Goal: Navigation & Orientation: Find specific page/section

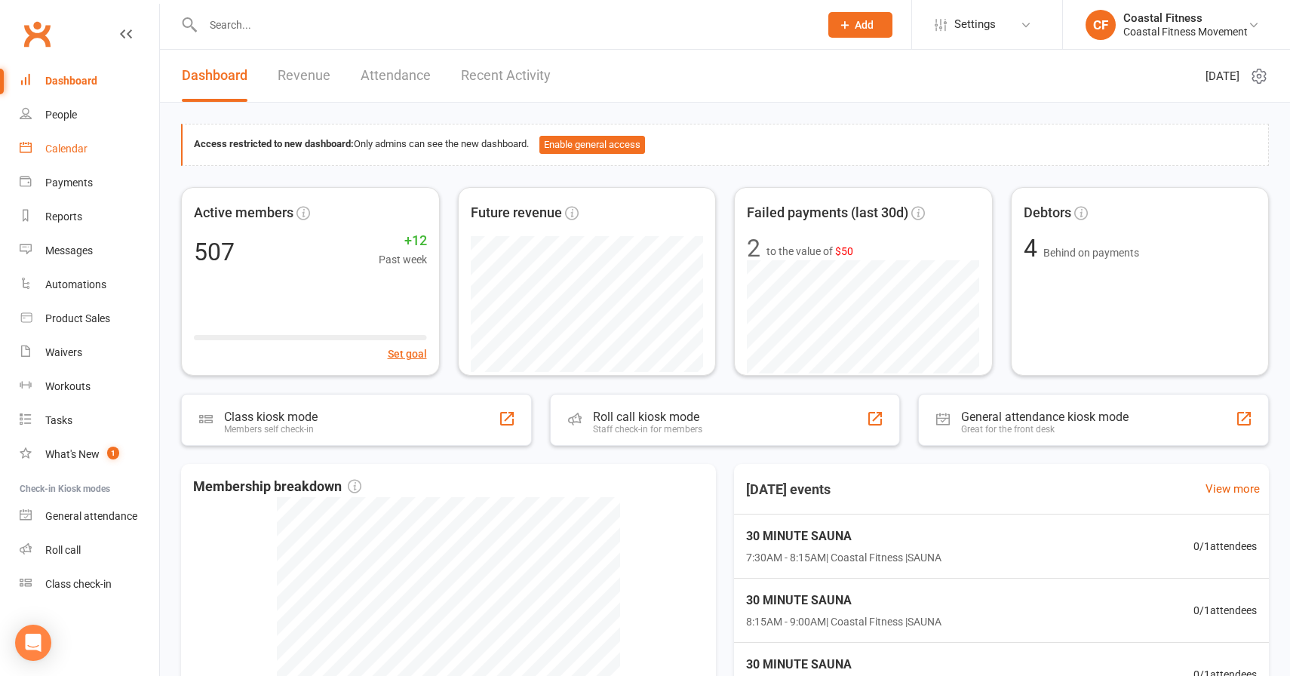
click at [73, 156] on link "Calendar" at bounding box center [90, 149] width 140 height 34
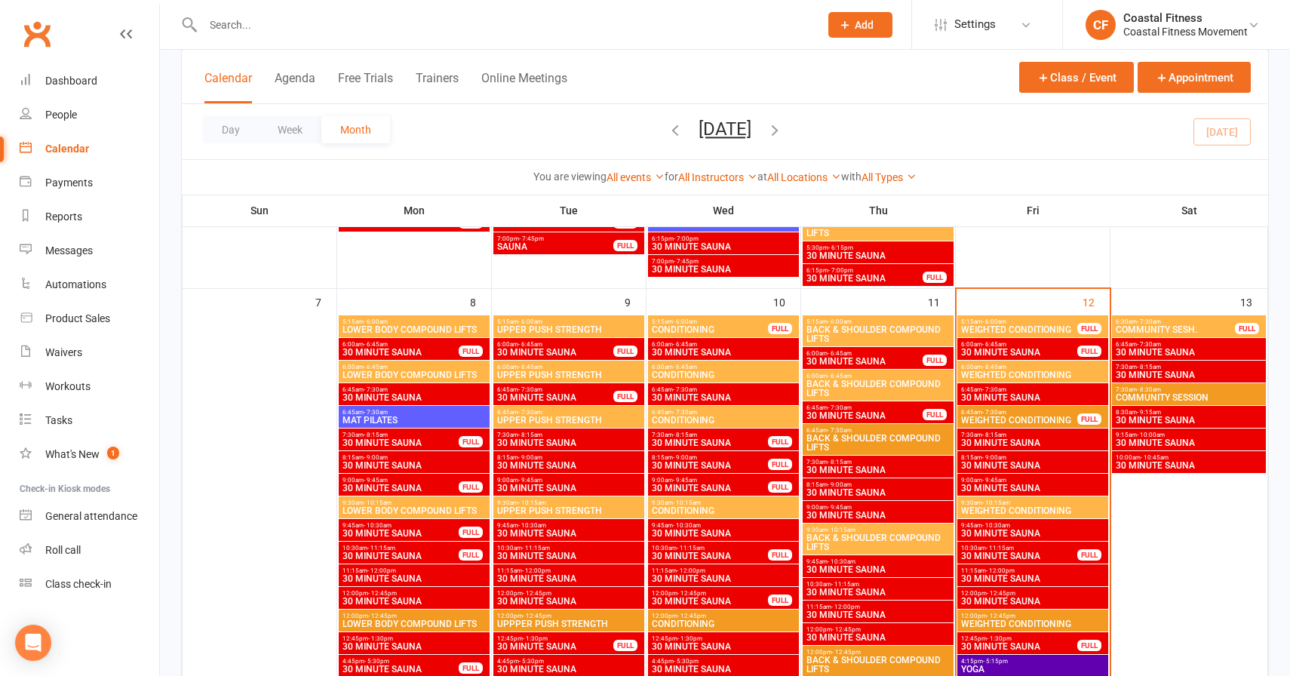
scroll to position [543, 0]
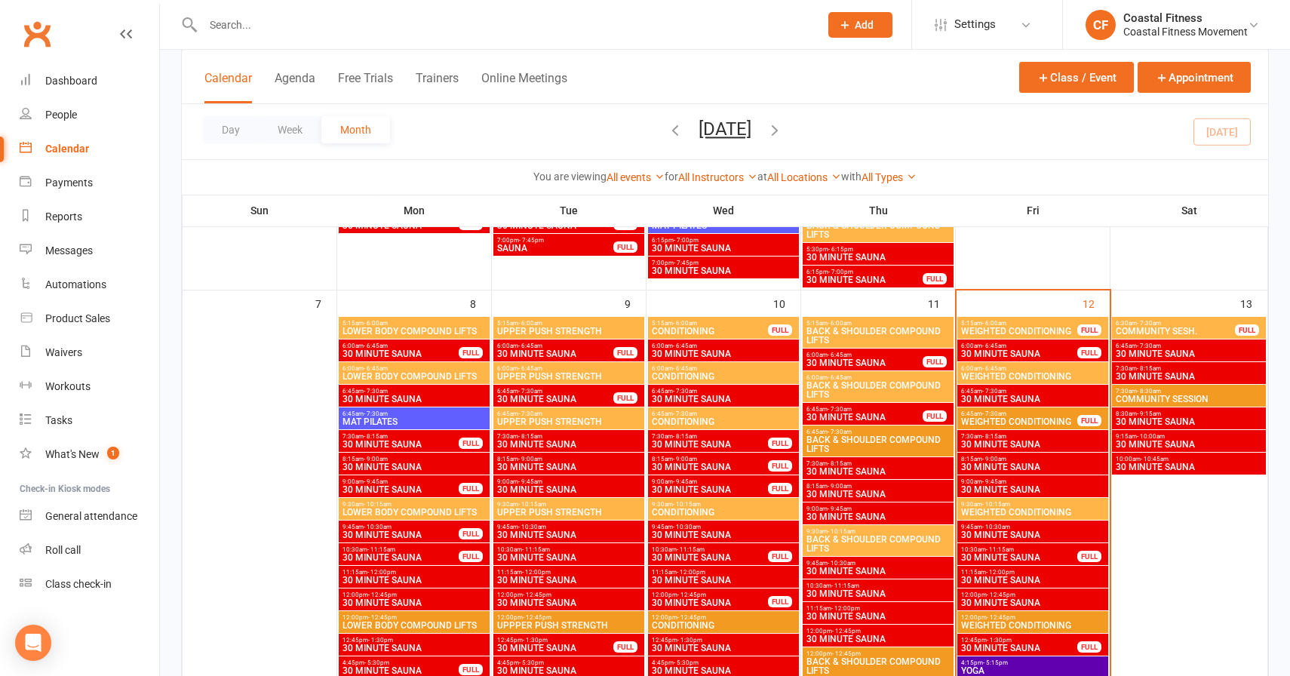
click at [1036, 351] on span "30 MINUTE SAUNA" at bounding box center [1019, 353] width 118 height 9
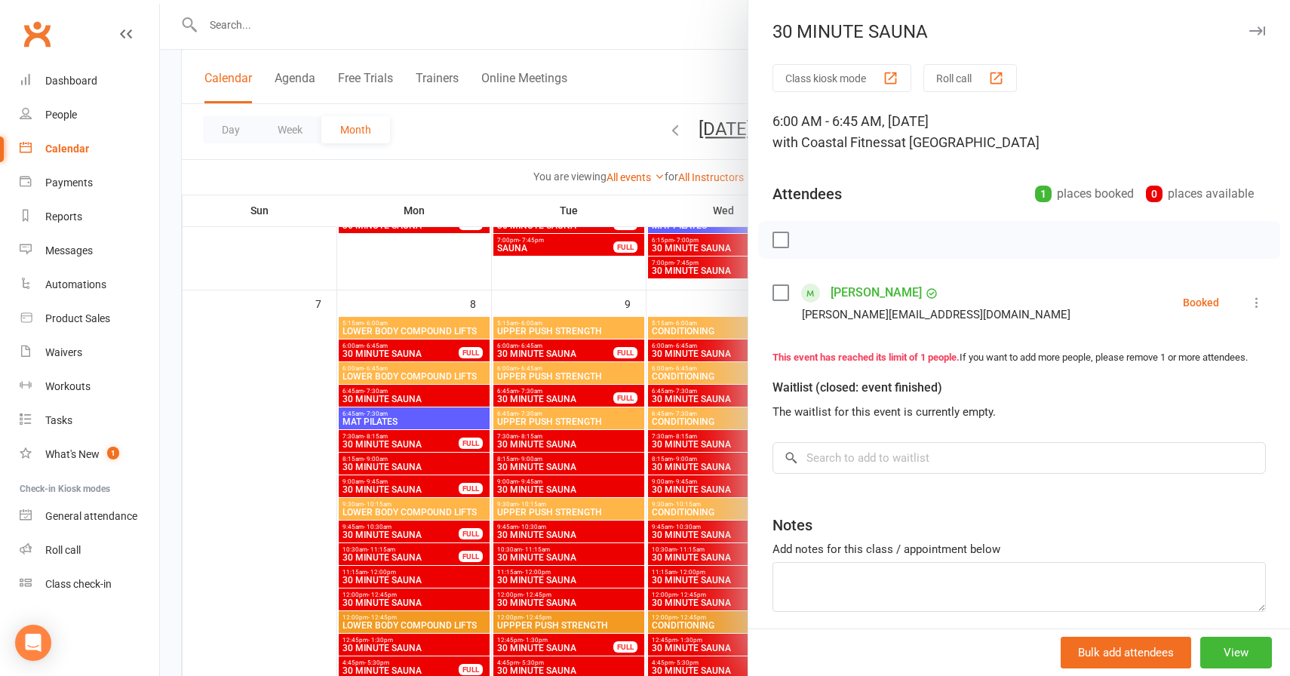
click at [1263, 30] on icon "button" at bounding box center [1257, 30] width 16 height 9
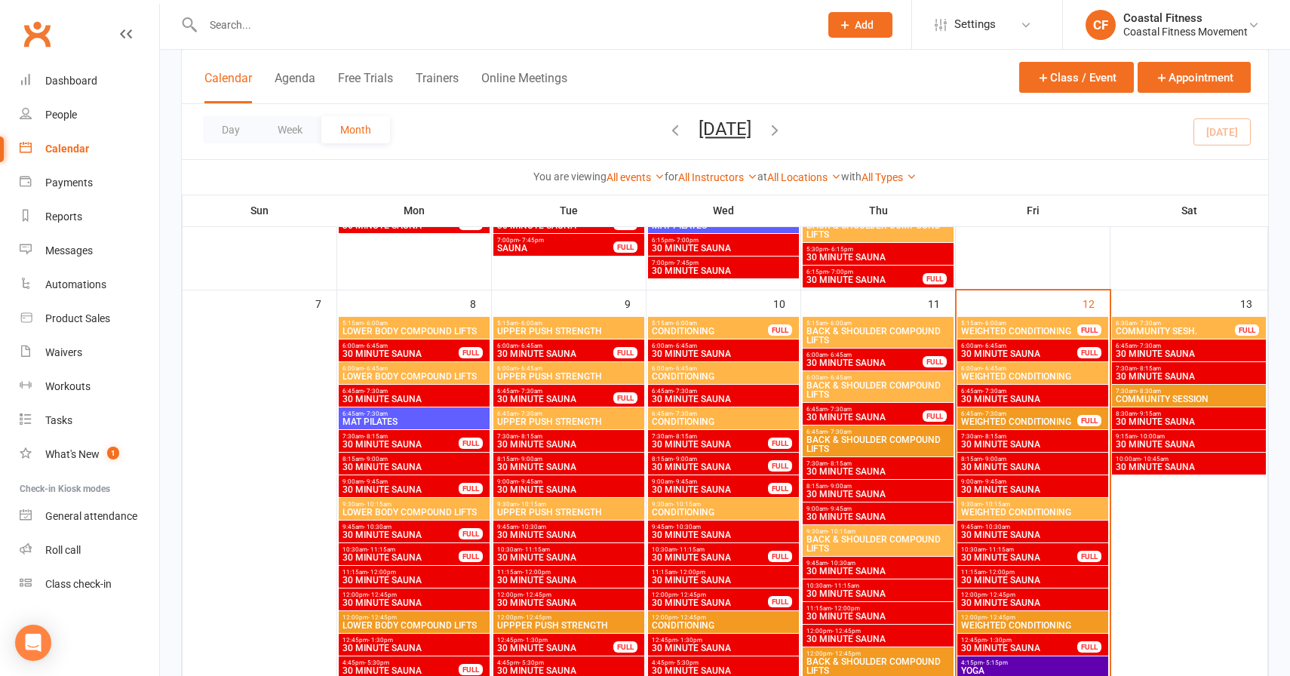
click at [704, 437] on span "7:30am - 8:15am" at bounding box center [710, 436] width 118 height 7
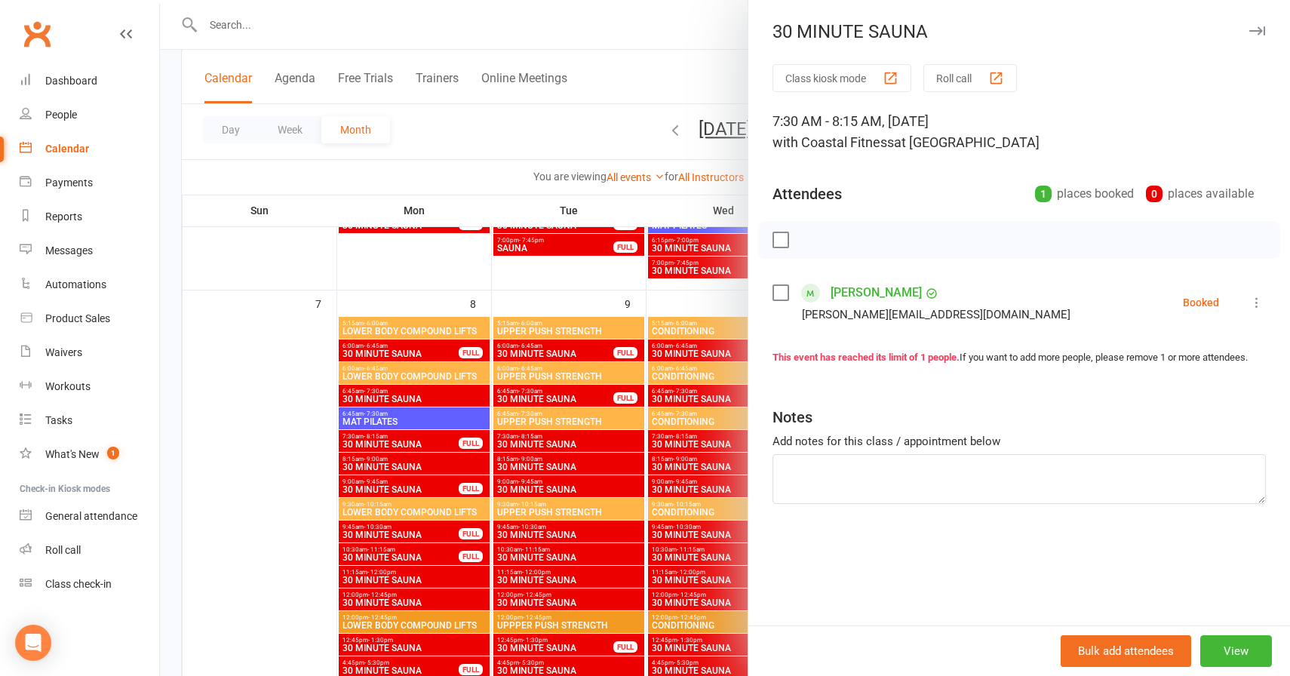
click at [1263, 29] on icon "button" at bounding box center [1257, 30] width 16 height 9
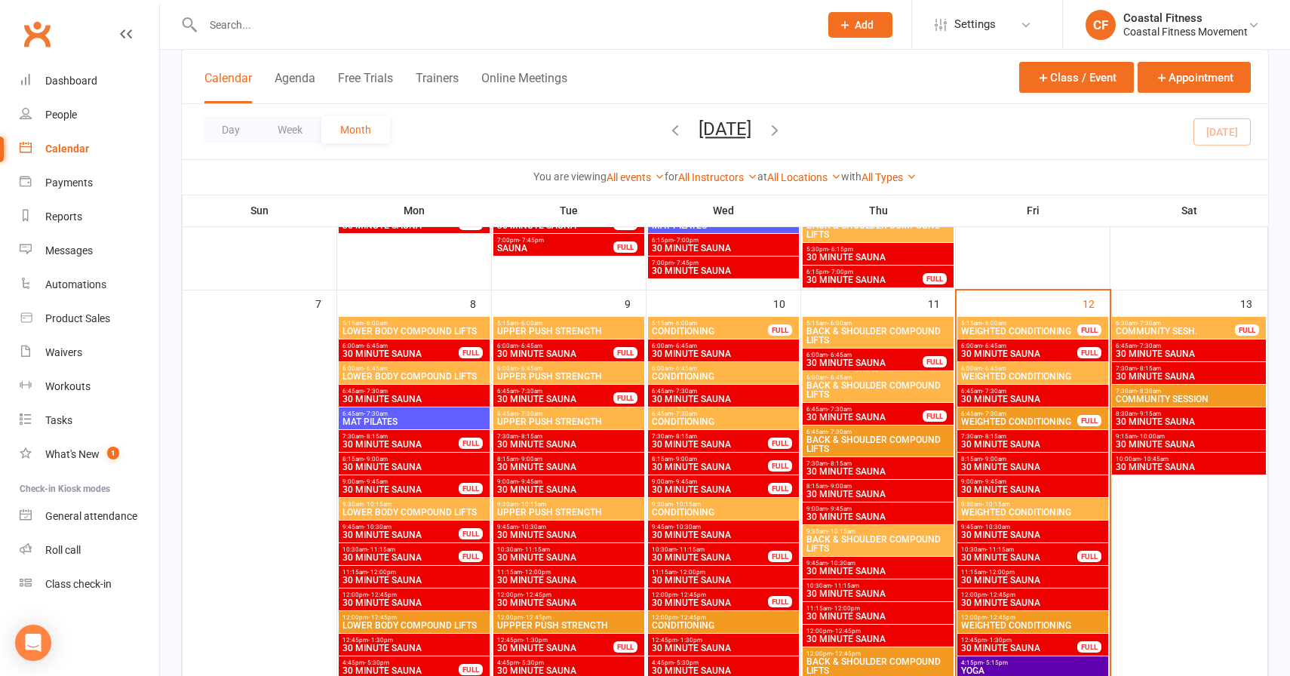
click at [776, 456] on div "8:15am - 9:00am 30 MINUTE SAUNA FULL" at bounding box center [723, 464] width 151 height 22
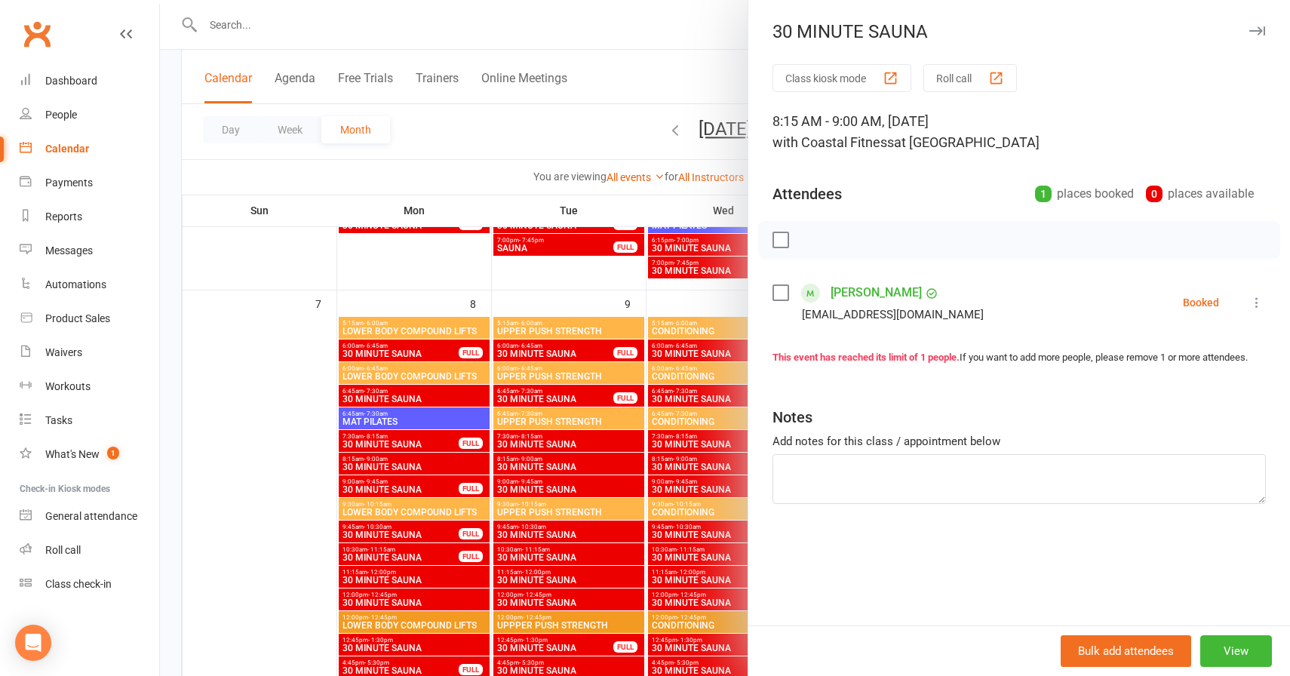
click at [1256, 34] on icon "button" at bounding box center [1257, 30] width 16 height 9
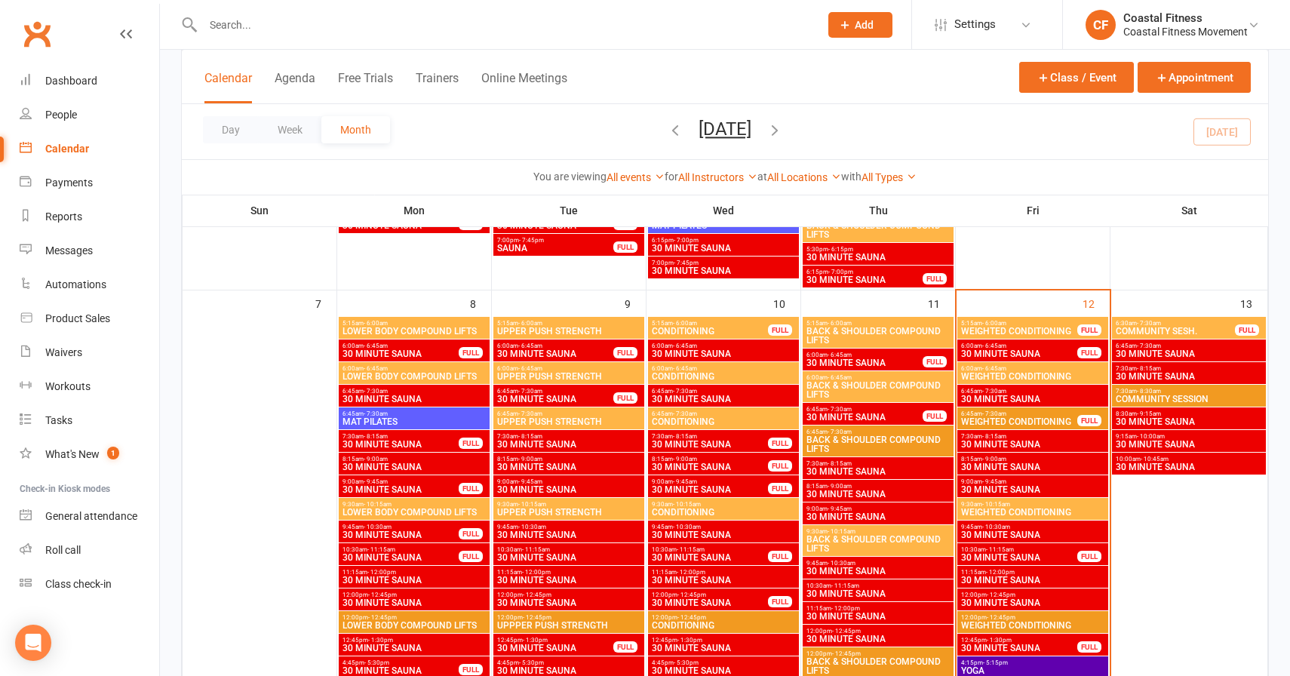
click at [711, 486] on span "30 MINUTE SAUNA" at bounding box center [710, 489] width 118 height 9
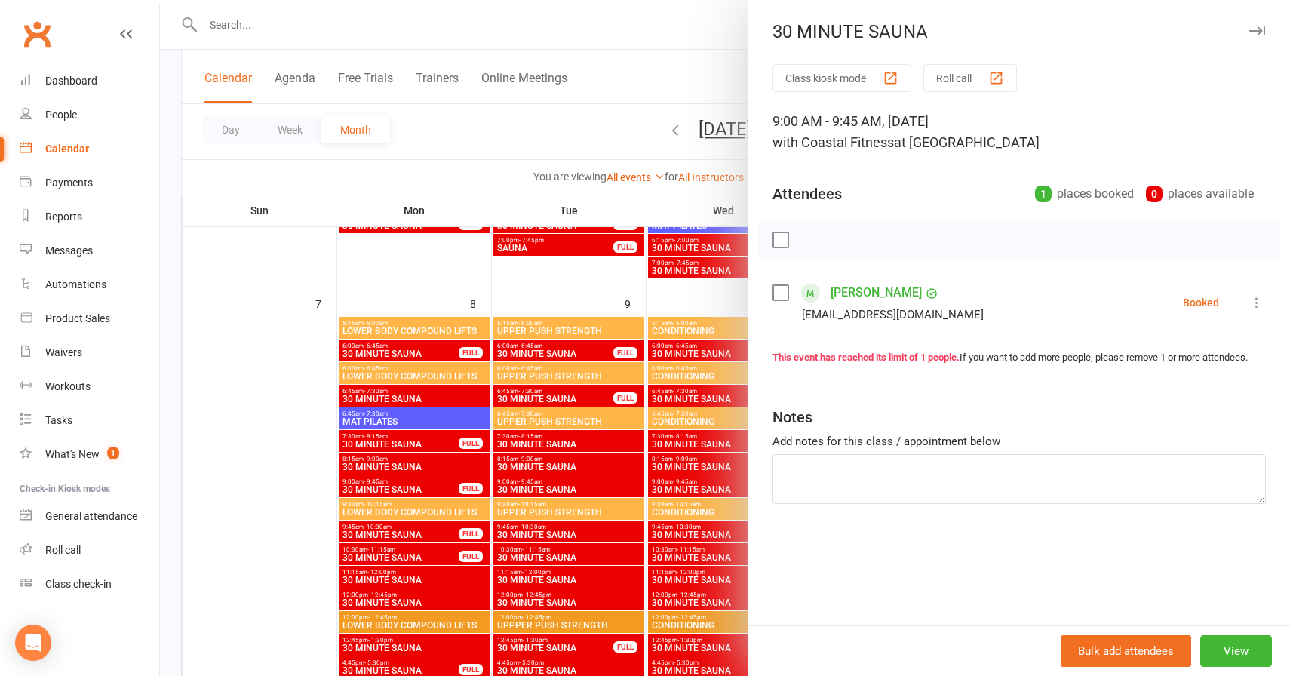
click at [1261, 32] on icon "button" at bounding box center [1257, 30] width 16 height 9
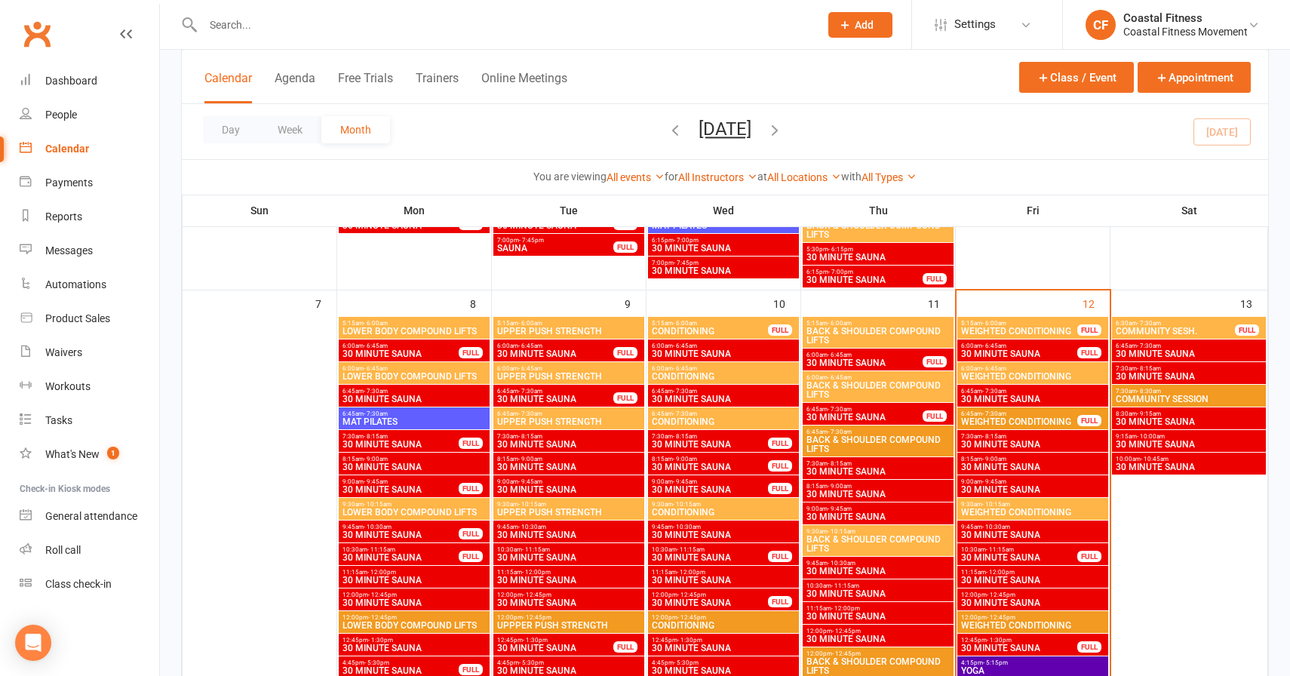
click at [660, 557] on span "30 MINUTE SAUNA" at bounding box center [710, 557] width 118 height 9
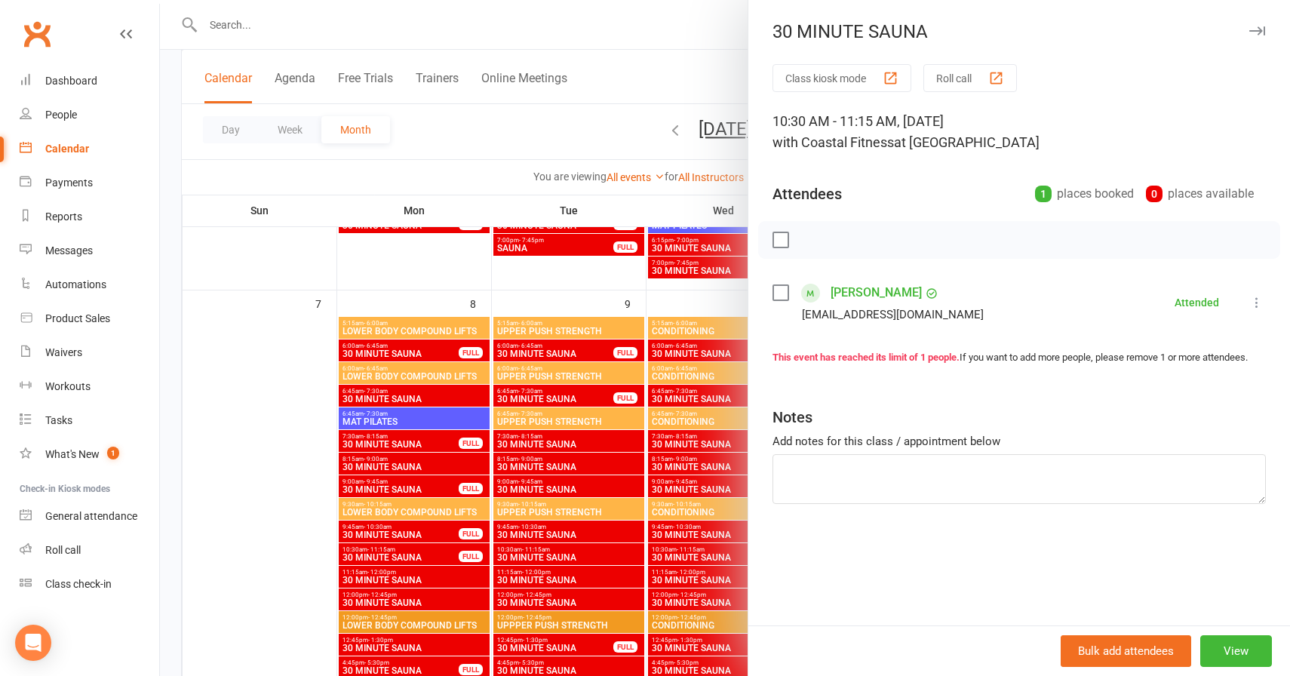
click at [1256, 32] on icon "button" at bounding box center [1257, 30] width 16 height 9
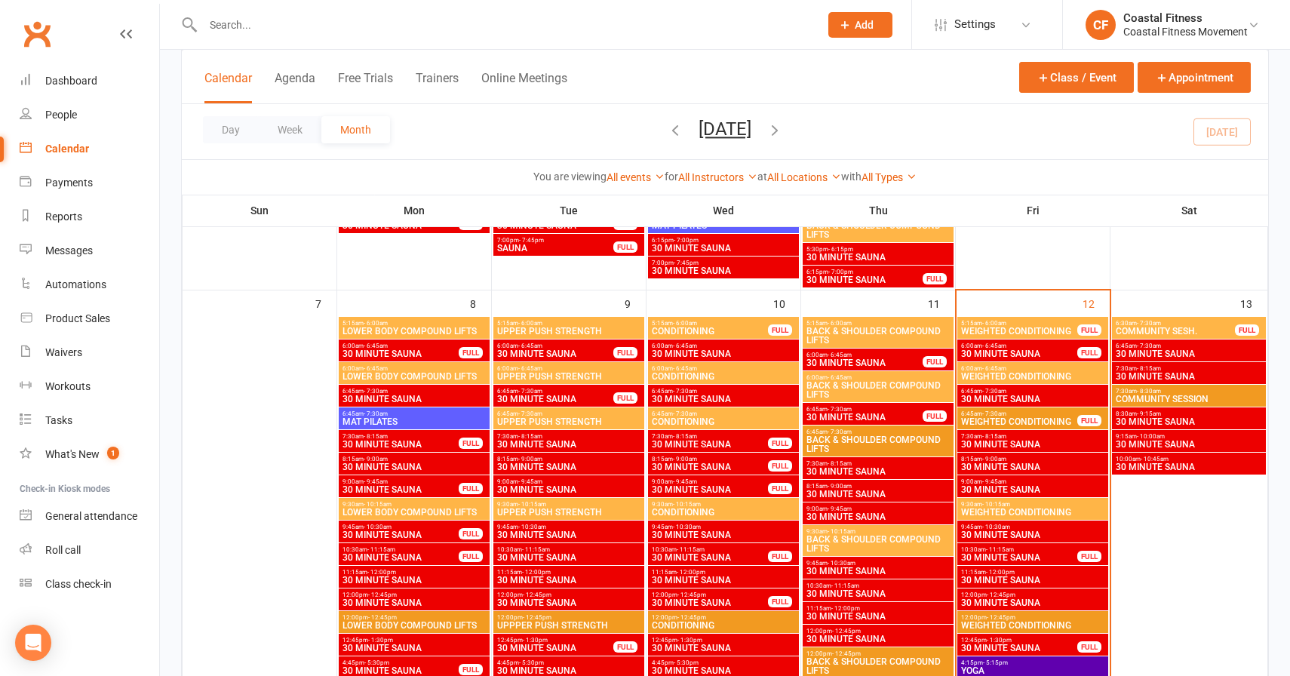
click at [689, 594] on span "- 12:45pm" at bounding box center [691, 594] width 29 height 7
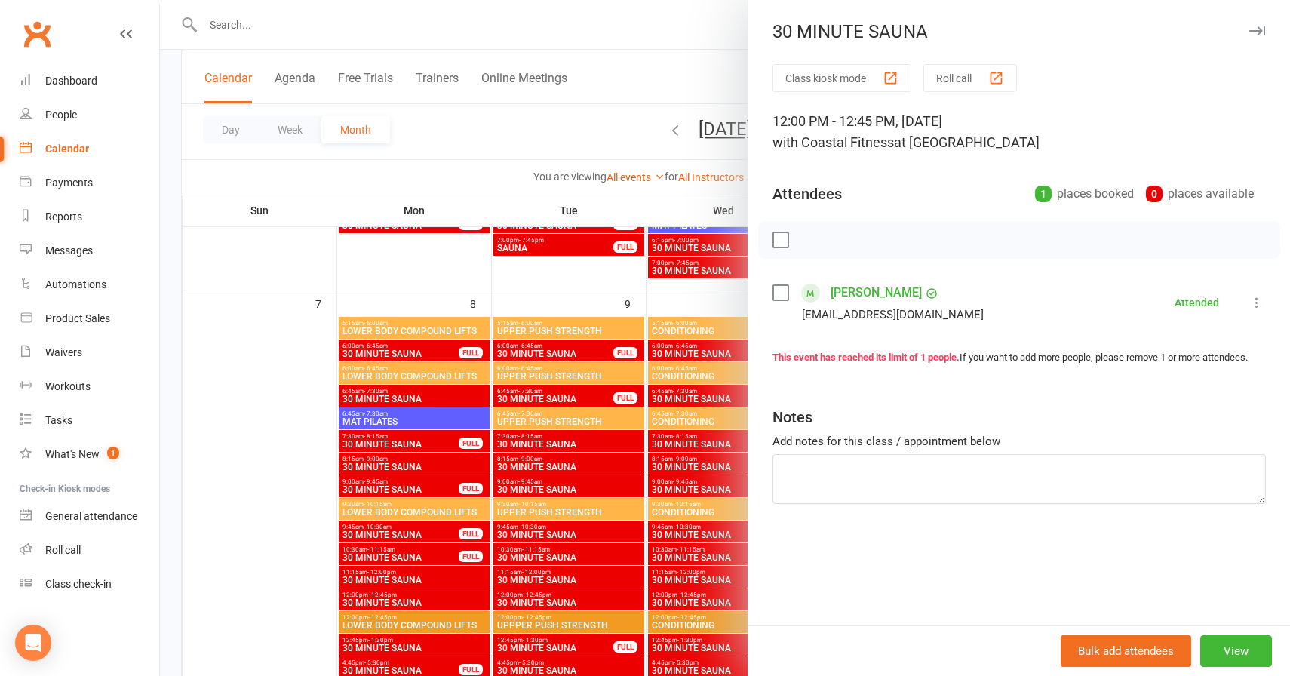
click at [1258, 29] on icon "button" at bounding box center [1257, 30] width 16 height 9
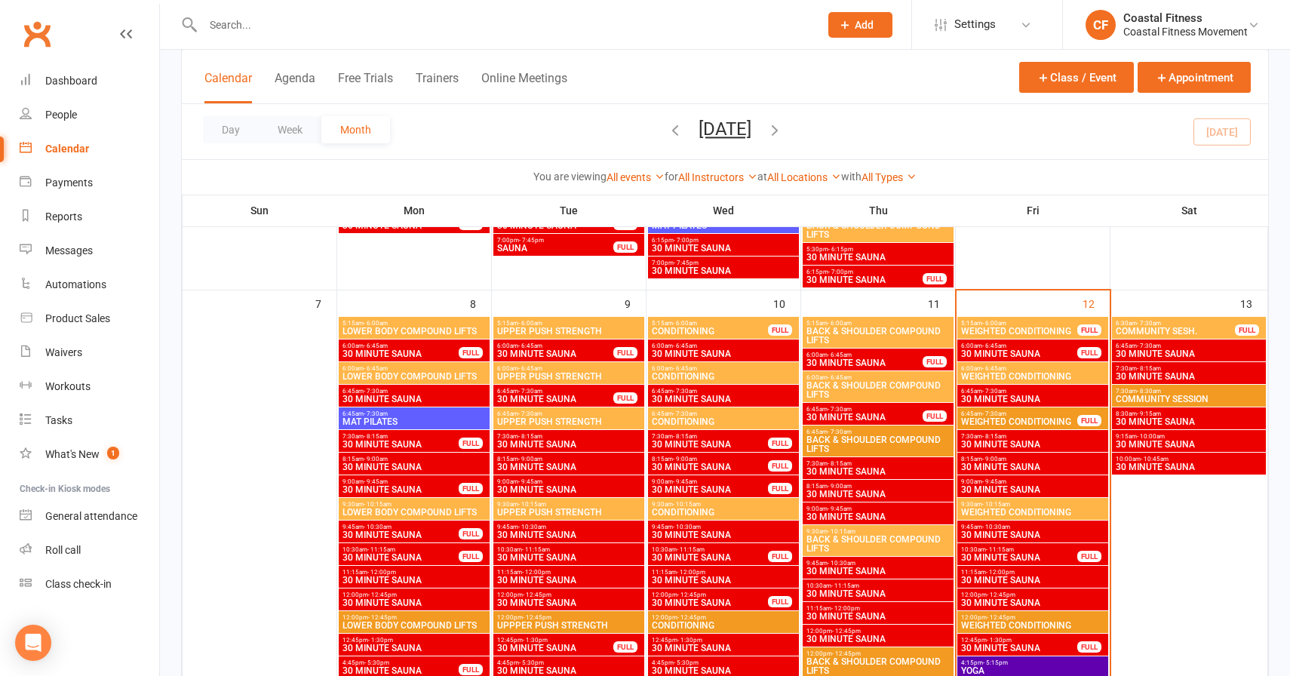
click at [719, 557] on span "30 MINUTE SAUNA" at bounding box center [710, 557] width 118 height 9
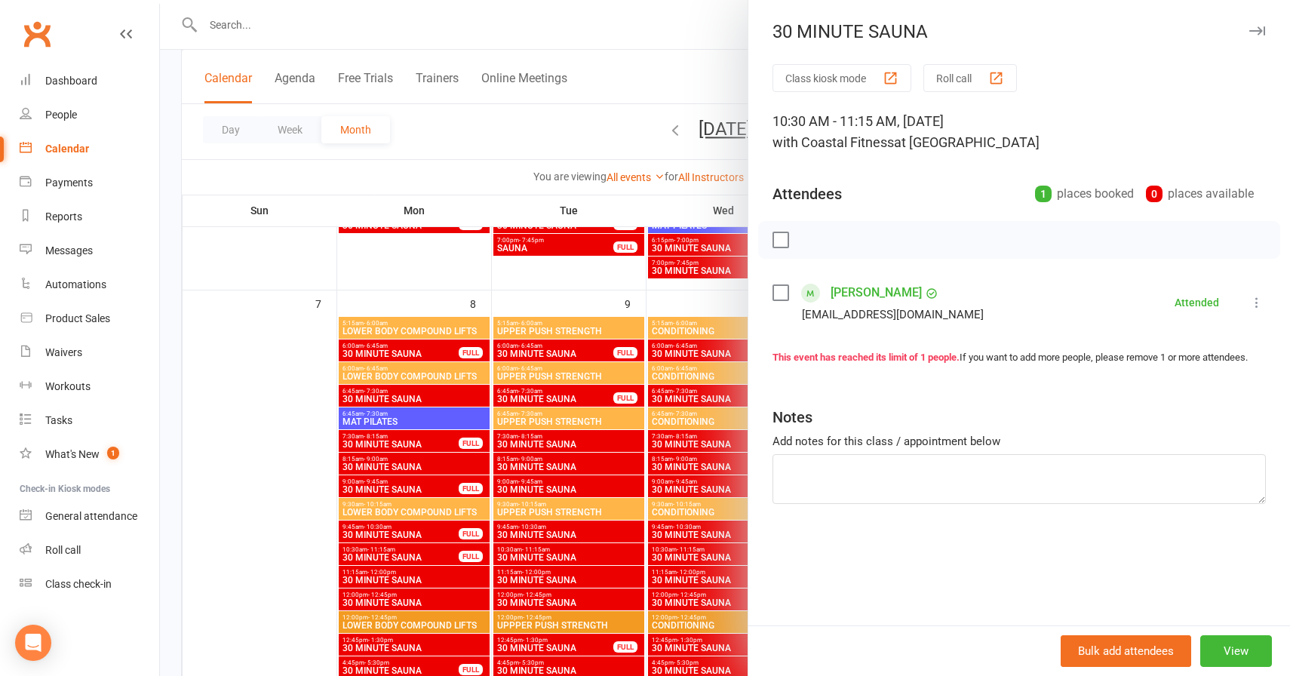
click at [851, 290] on link "[PERSON_NAME]" at bounding box center [875, 293] width 91 height 24
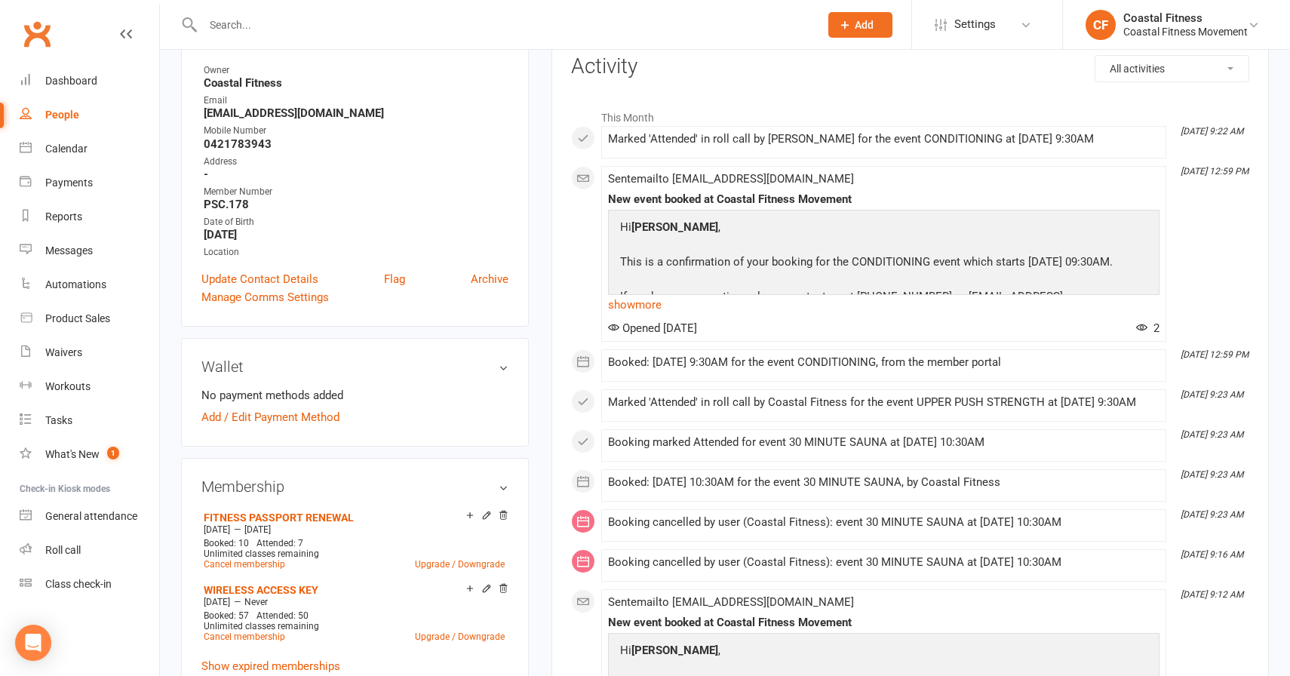
scroll to position [204, 0]
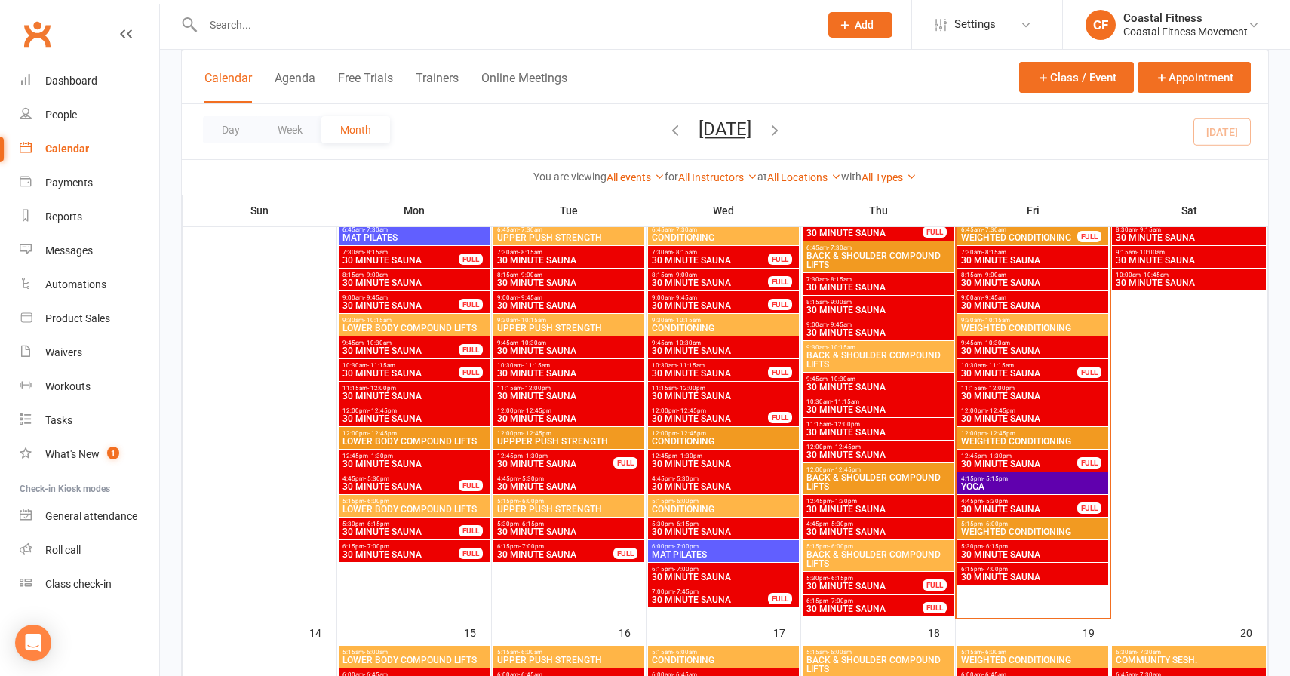
scroll to position [754, 0]
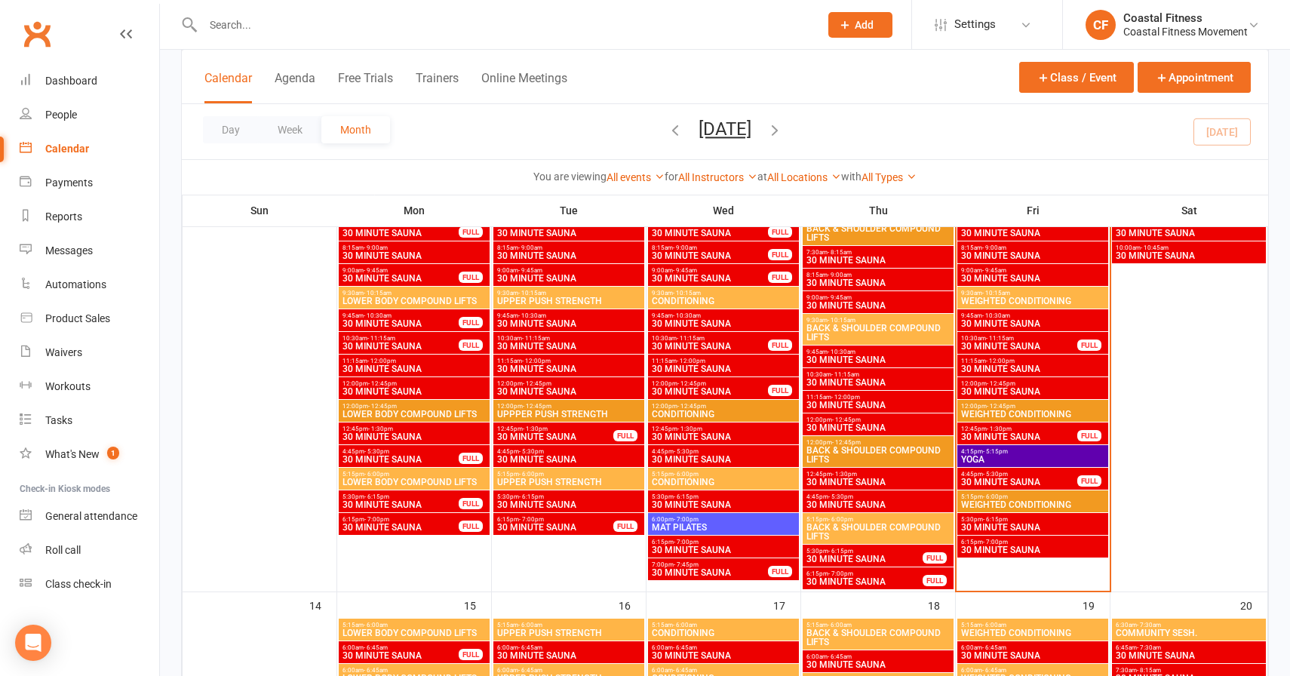
click at [716, 569] on span "30 MINUTE SAUNA" at bounding box center [710, 572] width 118 height 9
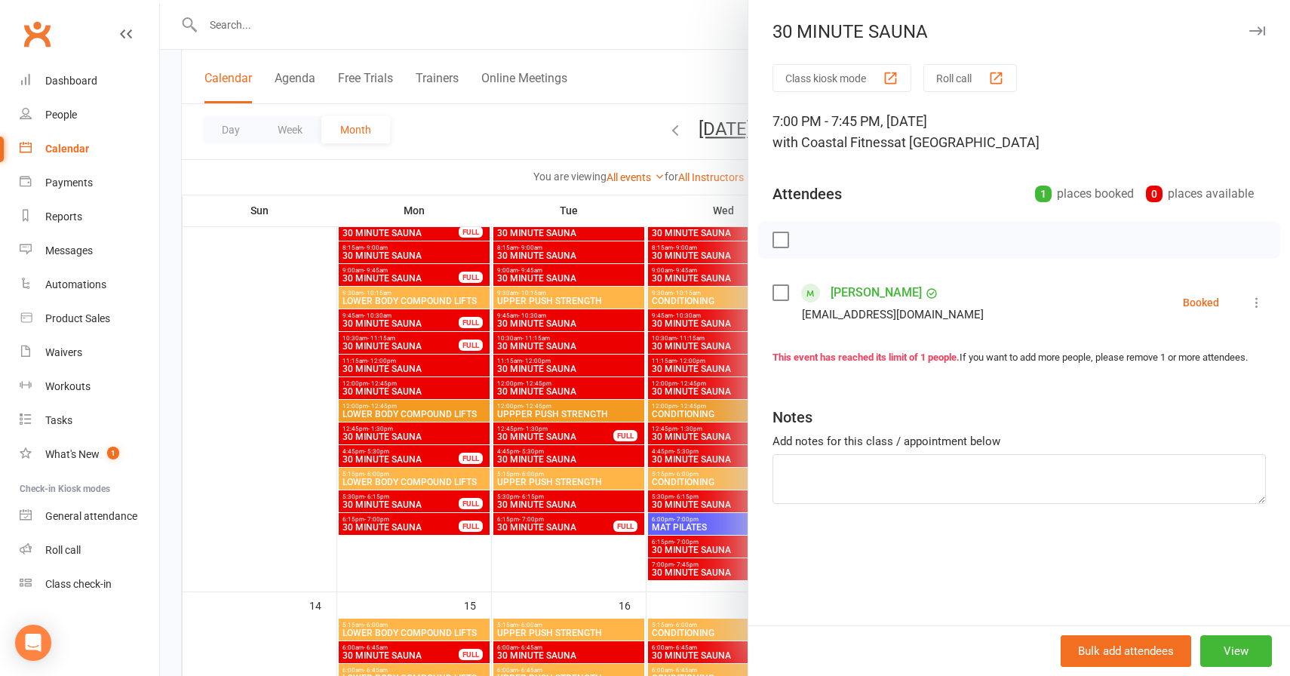
click at [1256, 26] on icon "button" at bounding box center [1257, 30] width 16 height 9
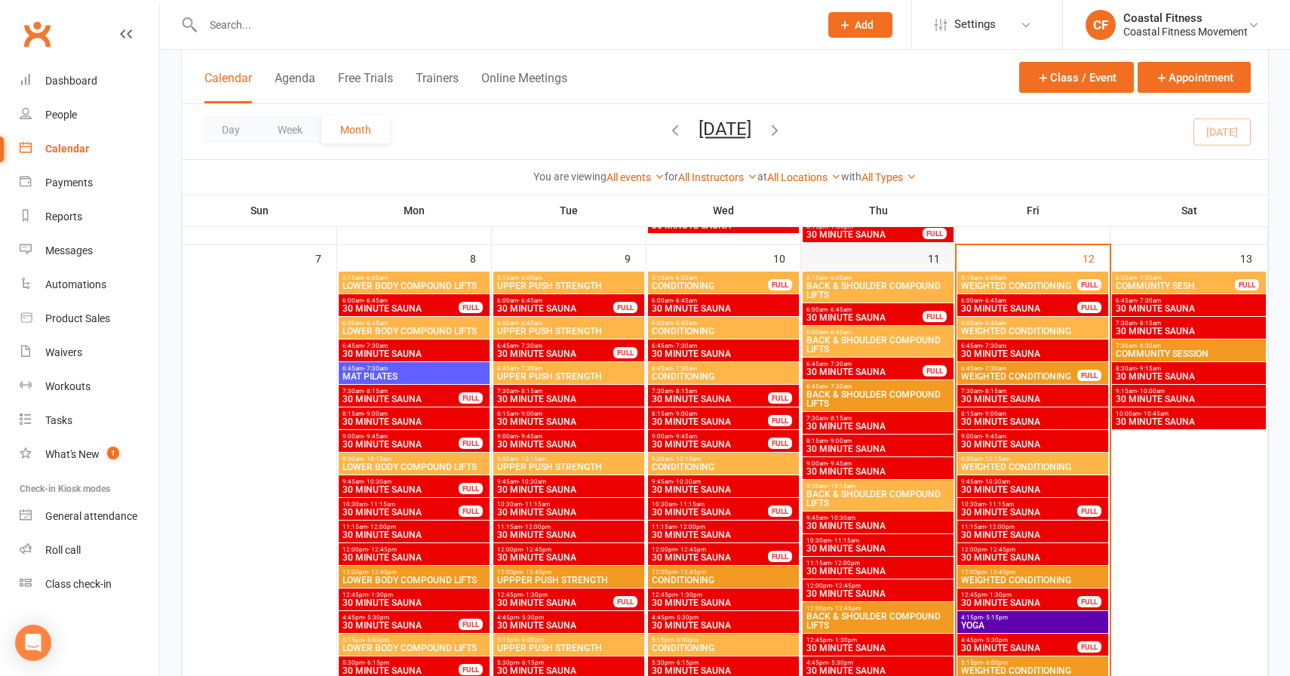
scroll to position [586, 0]
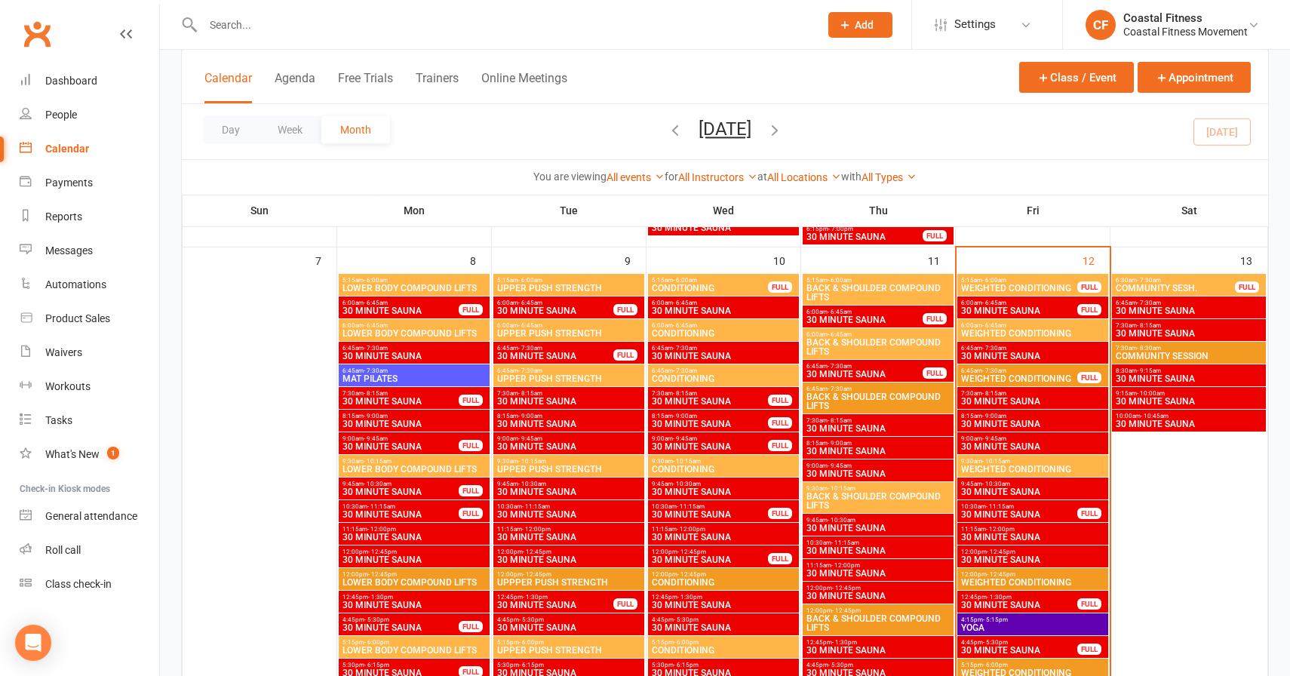
click at [862, 322] on span "30 MINUTE SAUNA" at bounding box center [864, 319] width 118 height 9
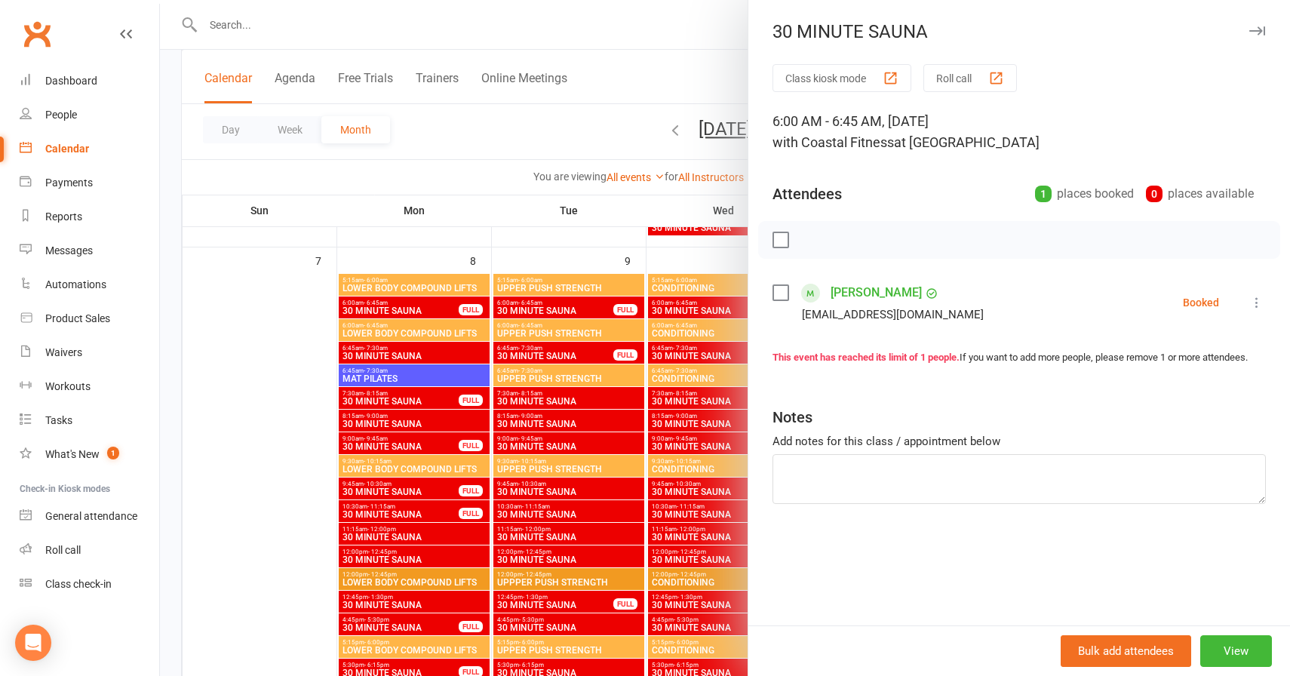
click at [1261, 31] on icon "button" at bounding box center [1257, 30] width 16 height 9
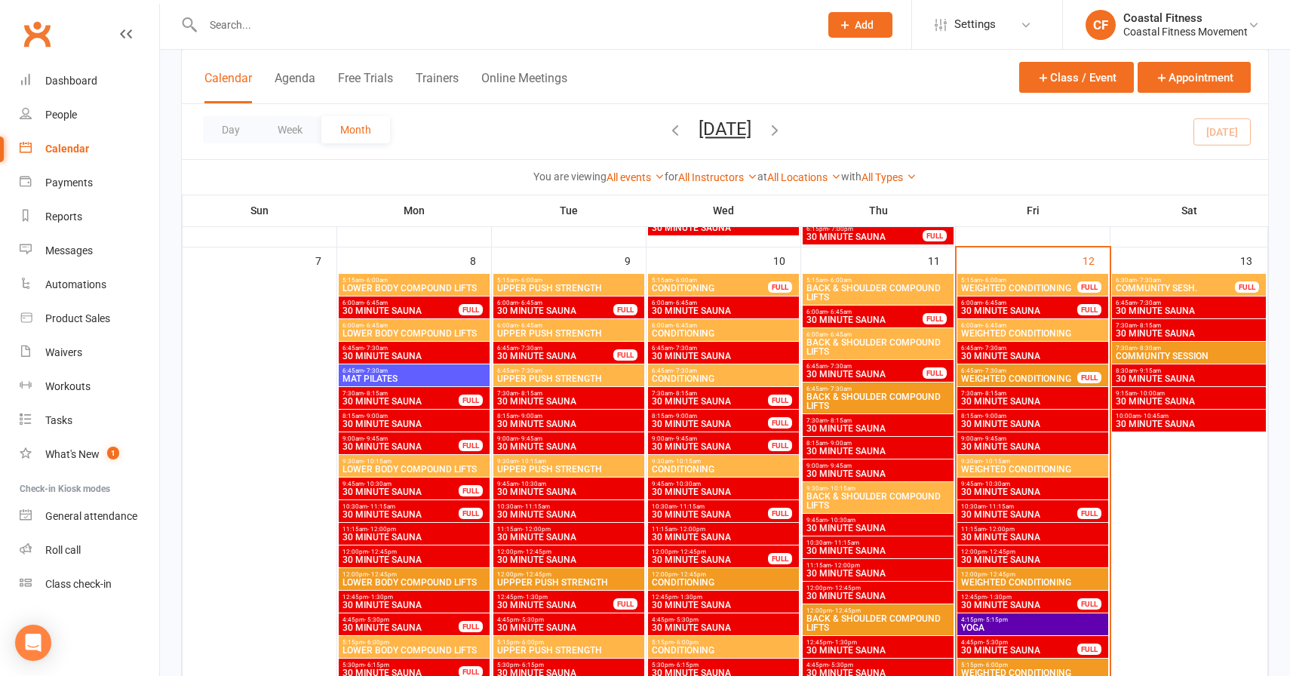
click at [851, 370] on span "30 MINUTE SAUNA" at bounding box center [864, 374] width 118 height 9
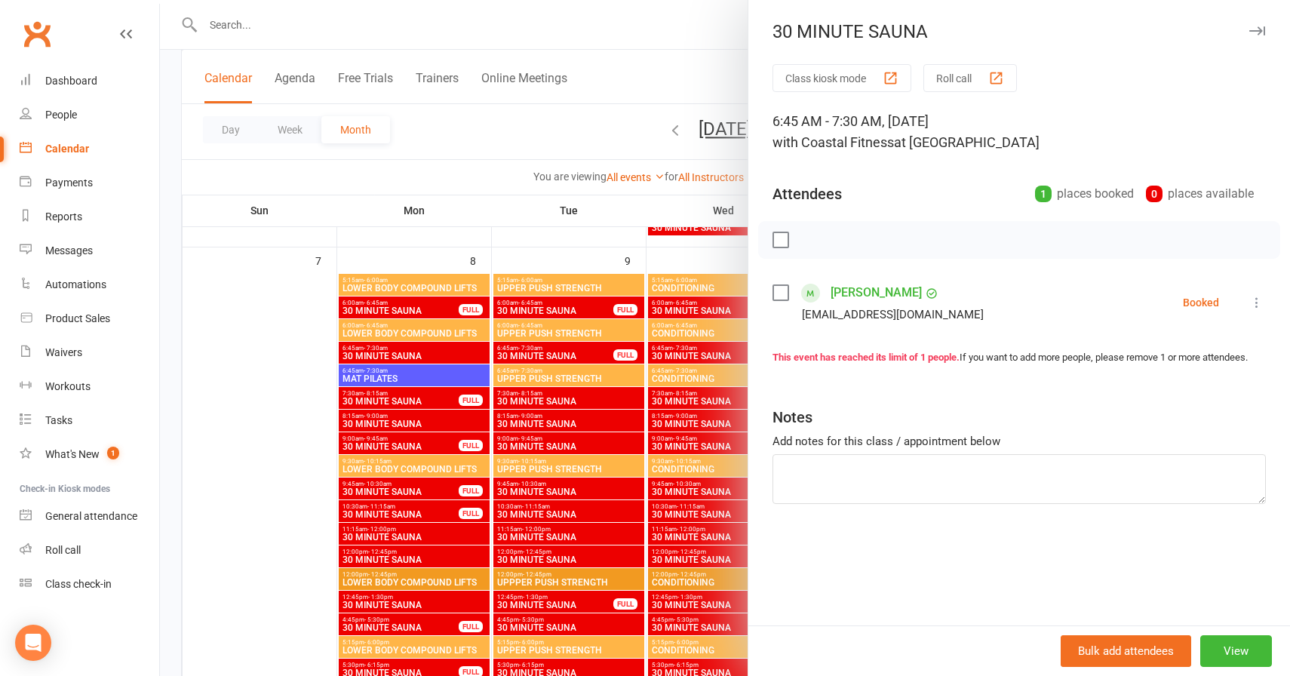
click at [840, 289] on link "[PERSON_NAME]" at bounding box center [875, 293] width 91 height 24
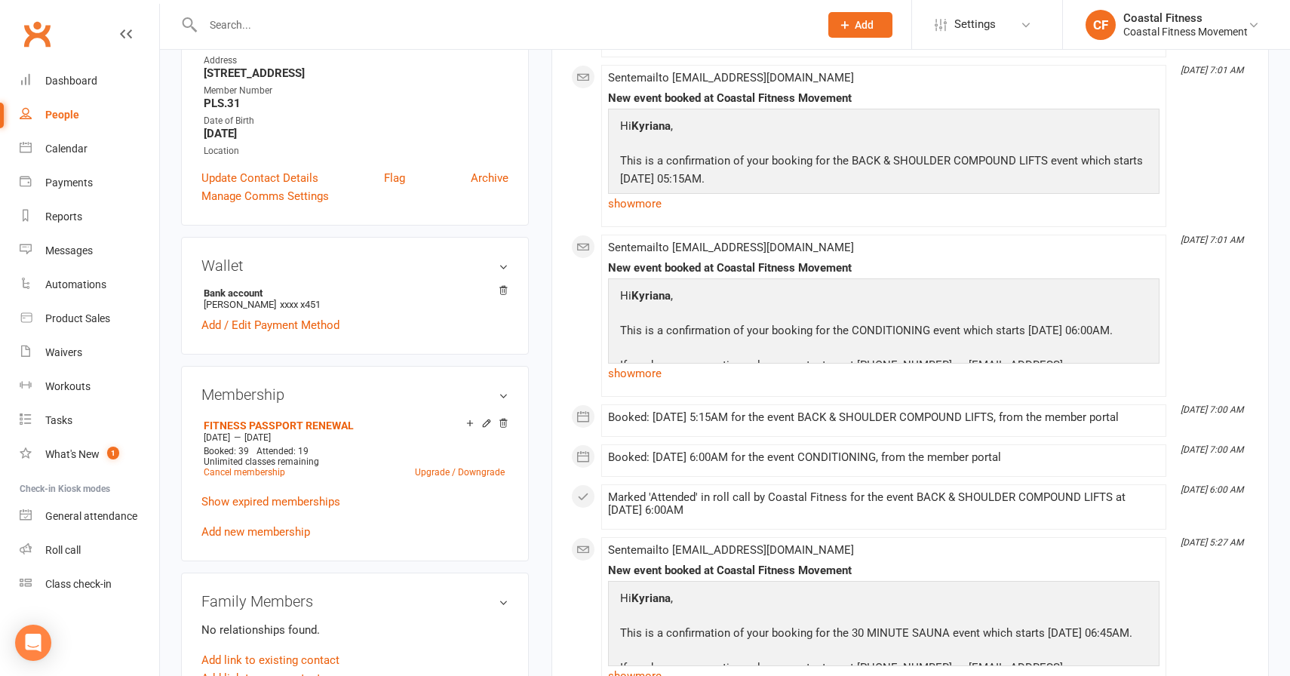
scroll to position [338, 0]
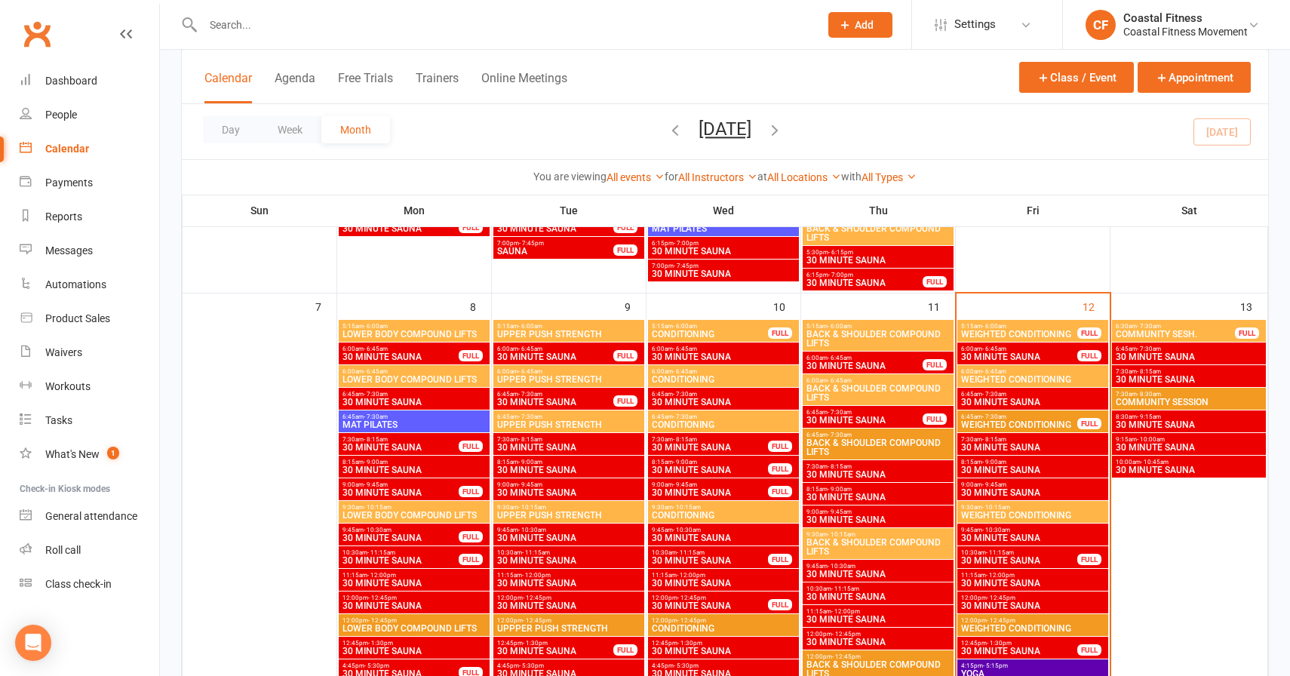
scroll to position [542, 0]
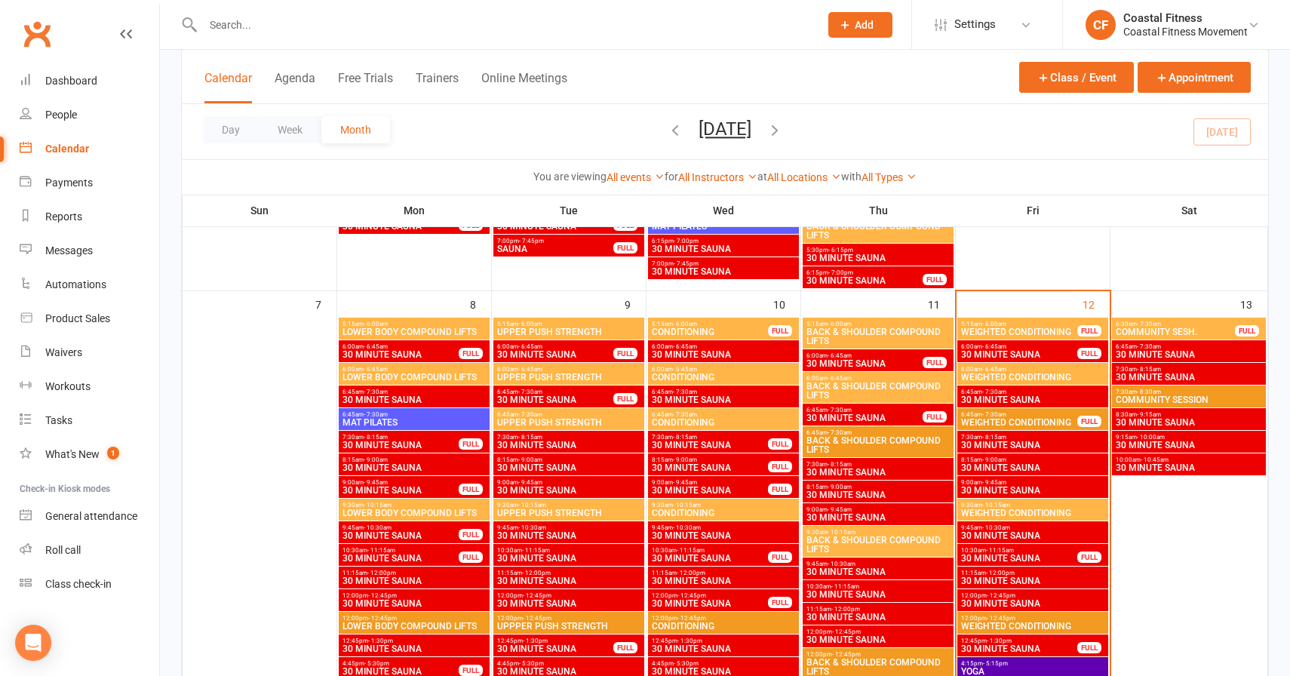
click at [885, 419] on span "30 MINUTE SAUNA" at bounding box center [864, 417] width 118 height 9
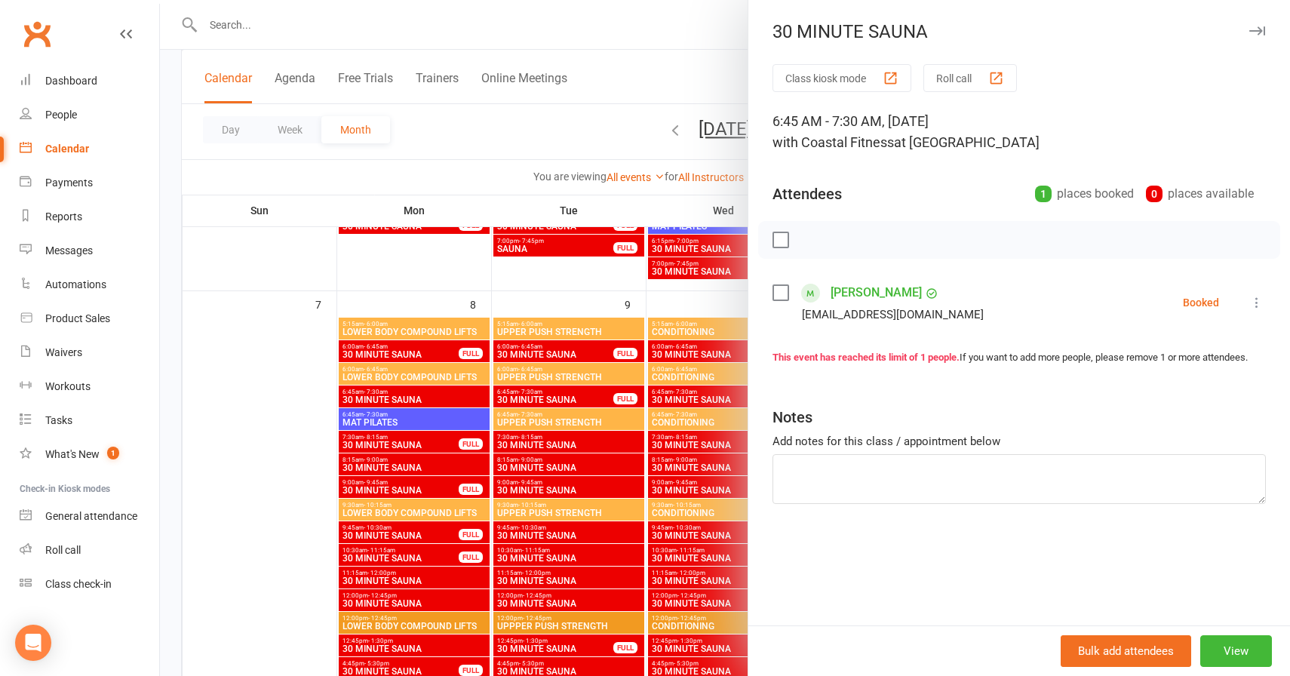
click at [1237, 46] on div "30 MINUTE SAUNA Class kiosk mode Roll call 6:45 AM - 7:30 AM, [DATE] with Coast…" at bounding box center [1018, 338] width 542 height 676
click at [1253, 36] on button "button" at bounding box center [1256, 31] width 18 height 18
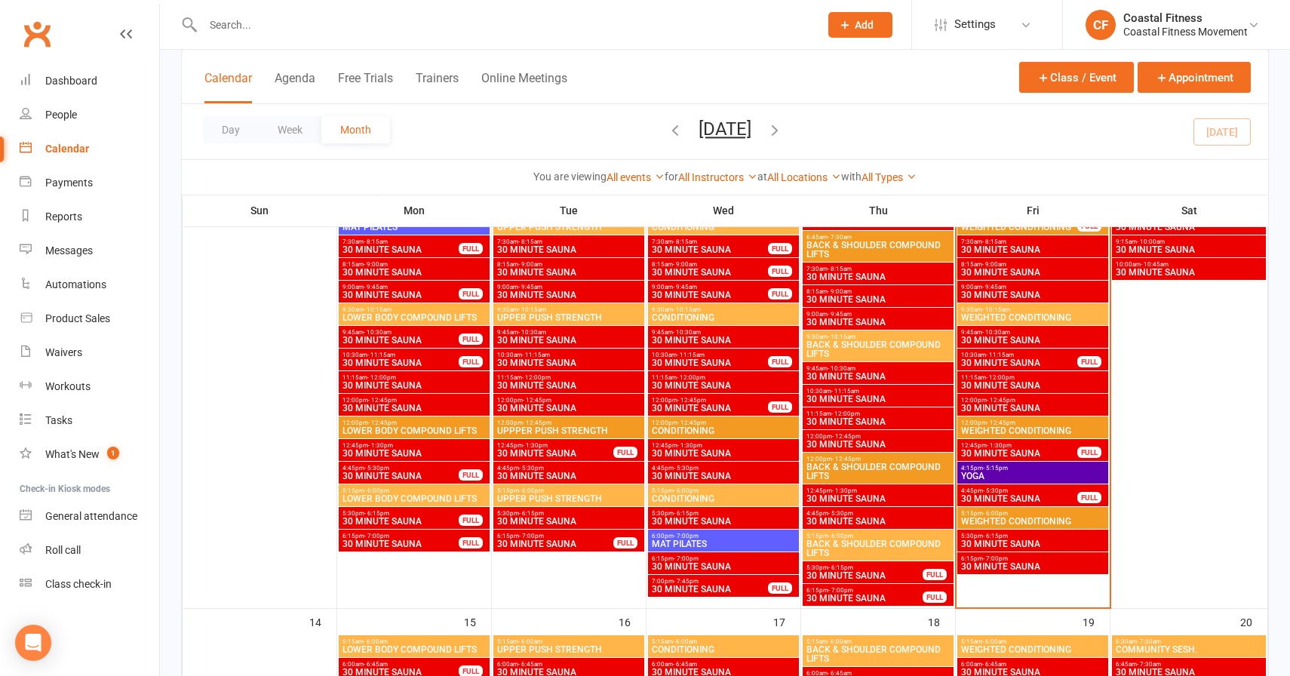
scroll to position [778, 0]
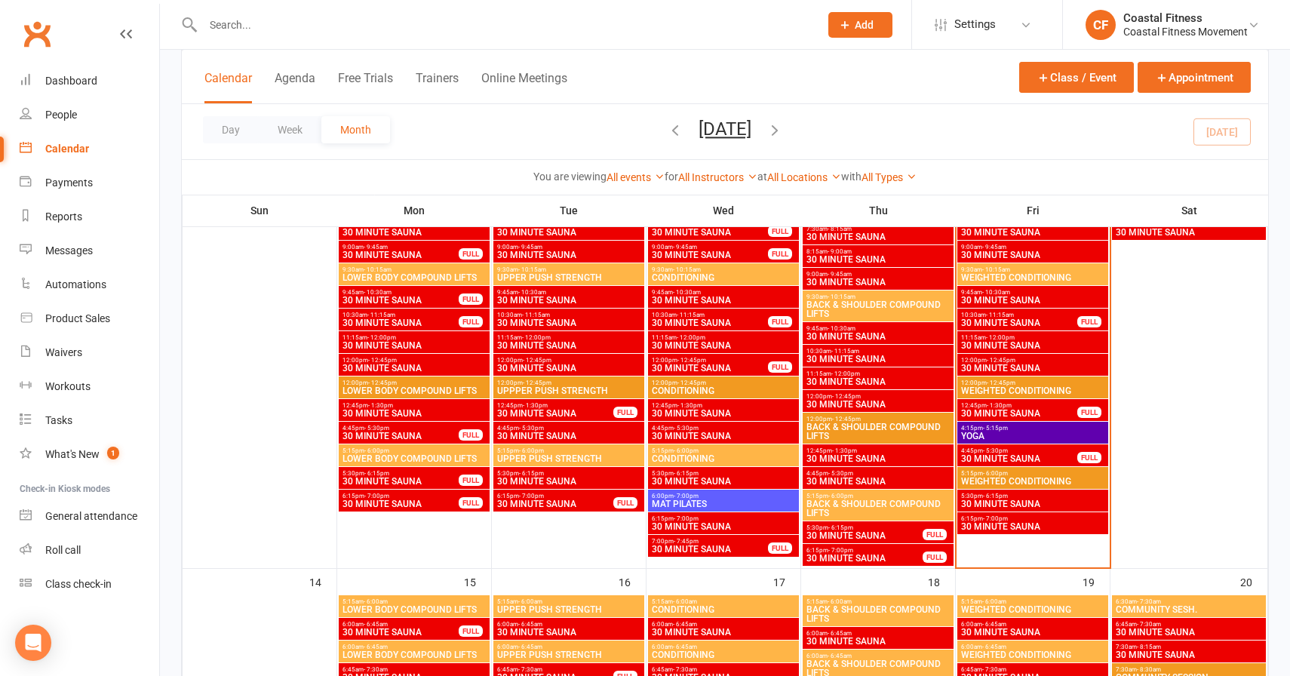
click at [870, 541] on div "5:30pm - 6:15pm 30 MINUTE SAUNA FULL" at bounding box center [877, 532] width 151 height 22
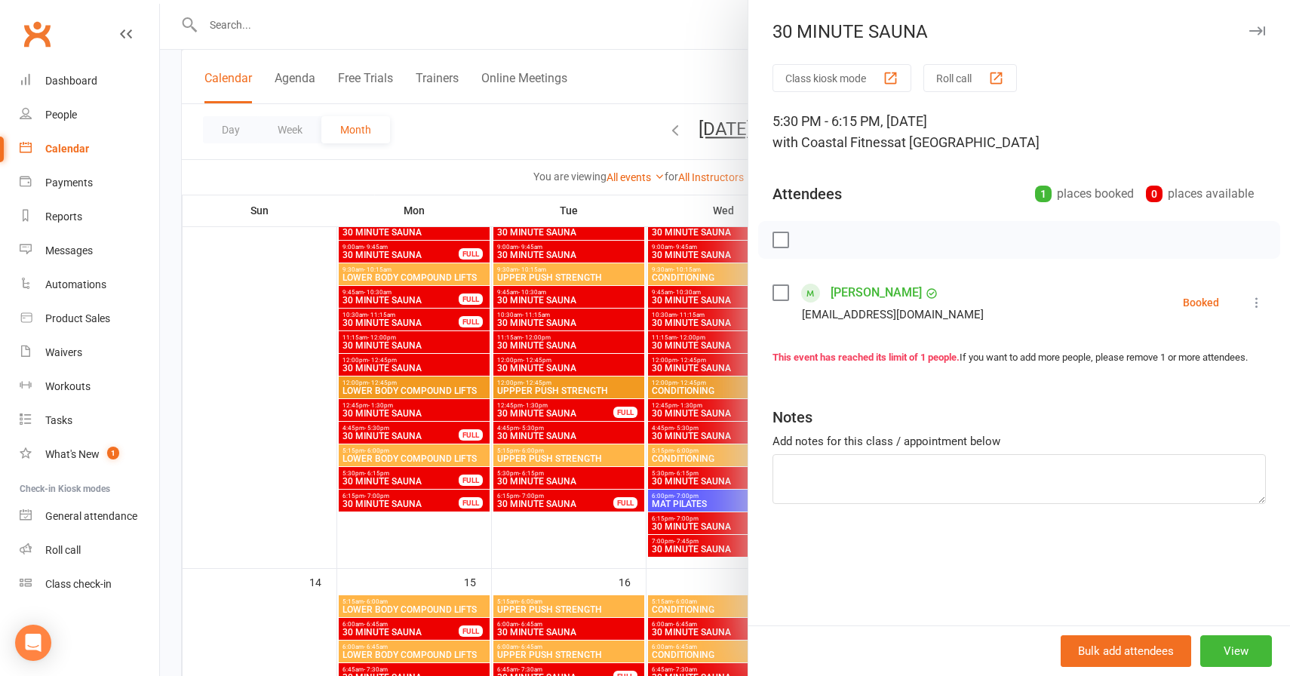
click at [1263, 32] on icon "button" at bounding box center [1257, 30] width 16 height 9
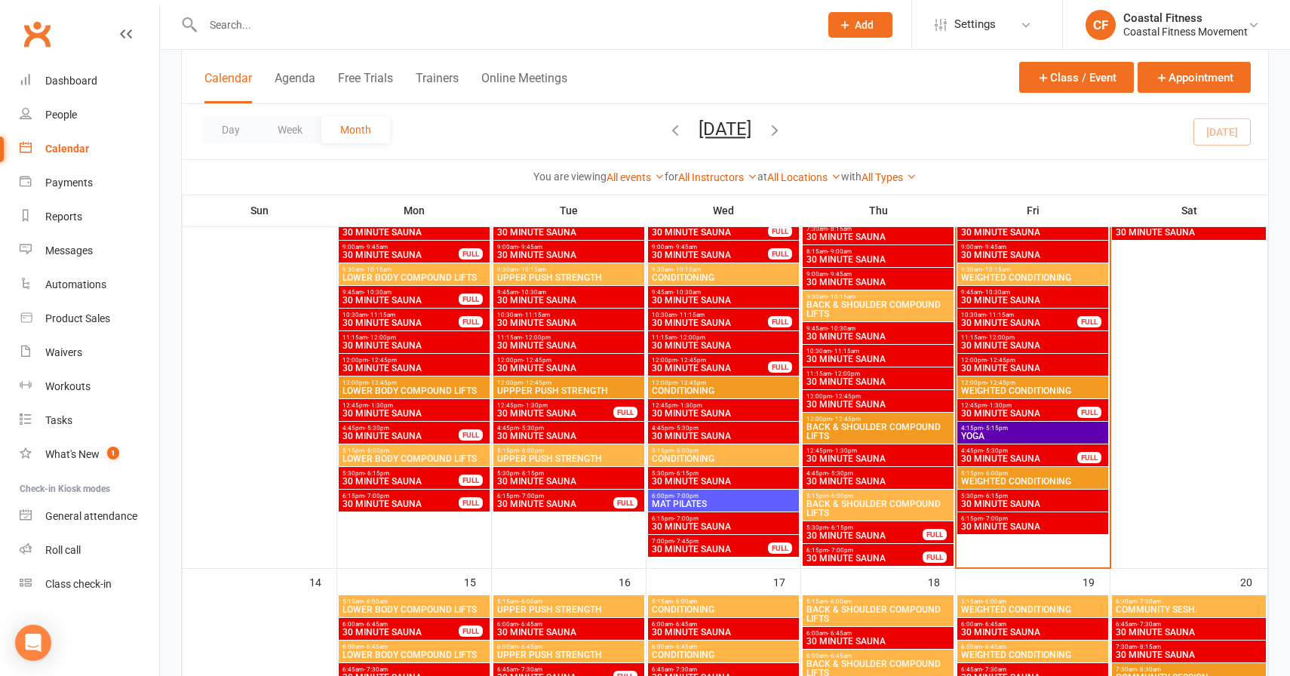
click at [851, 554] on span "30 MINUTE SAUNA" at bounding box center [864, 558] width 118 height 9
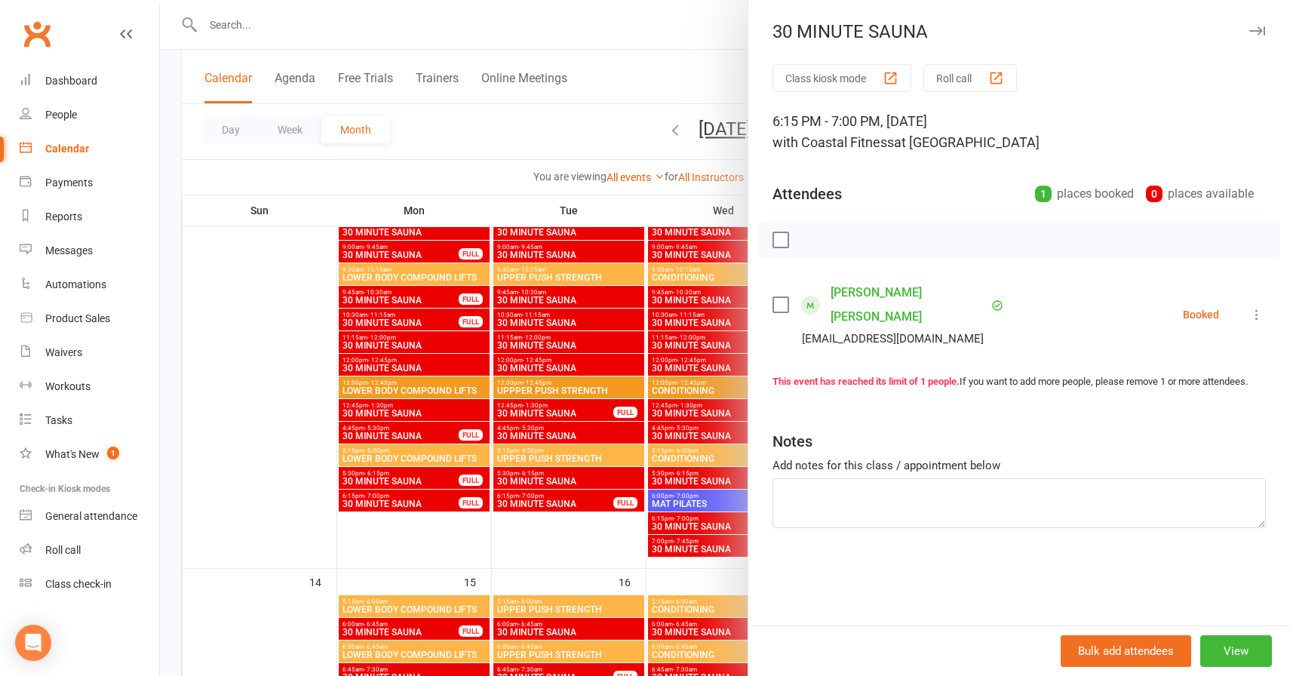
click at [1259, 25] on button "button" at bounding box center [1256, 31] width 18 height 18
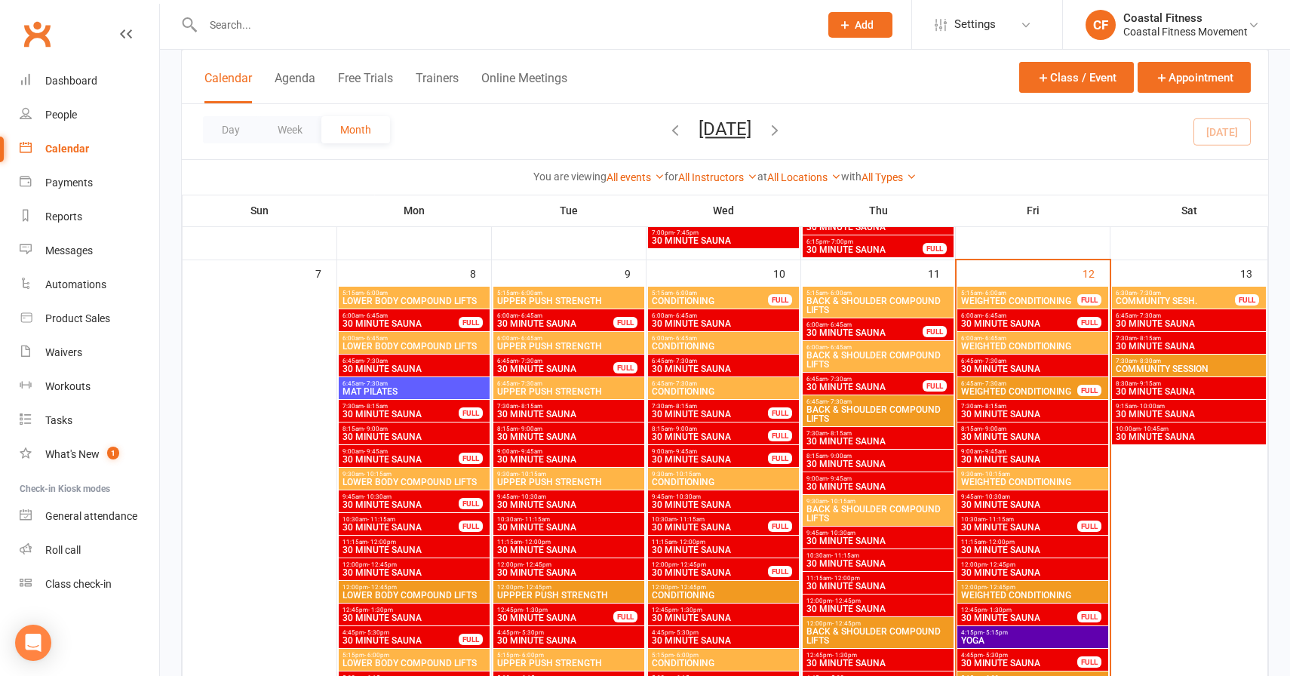
scroll to position [578, 0]
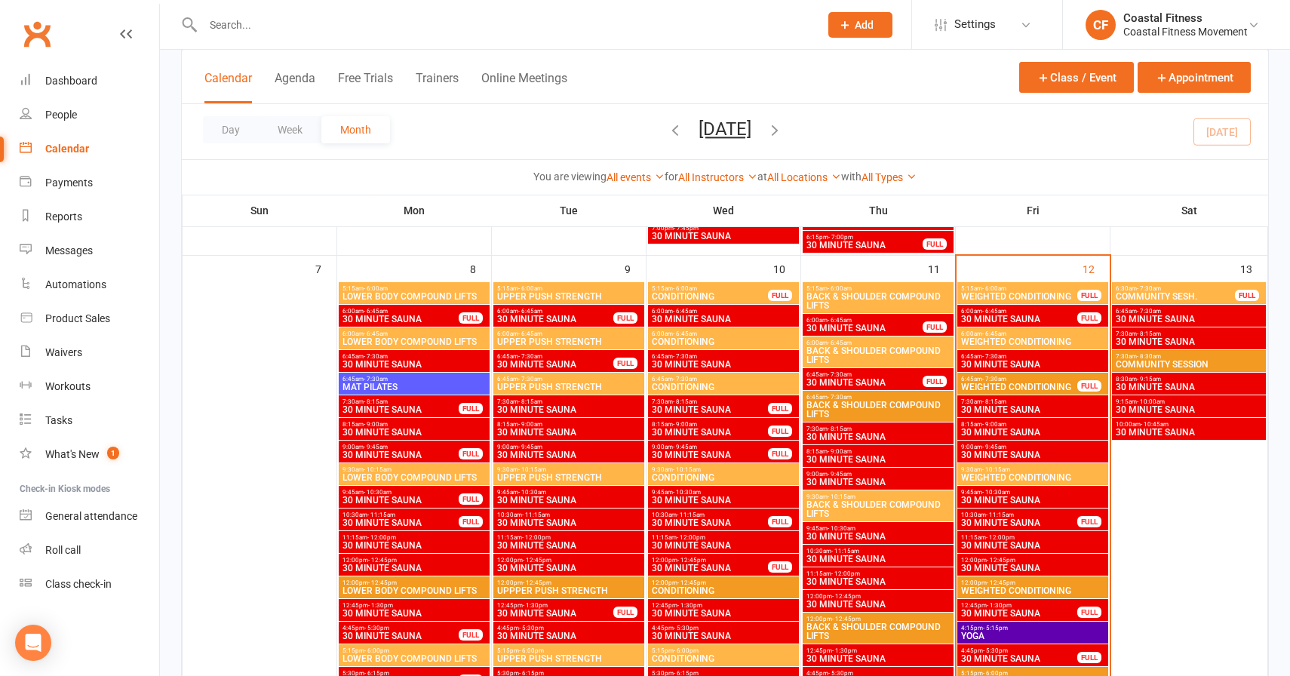
click at [566, 311] on span "6:00am - 6:45am" at bounding box center [555, 311] width 118 height 7
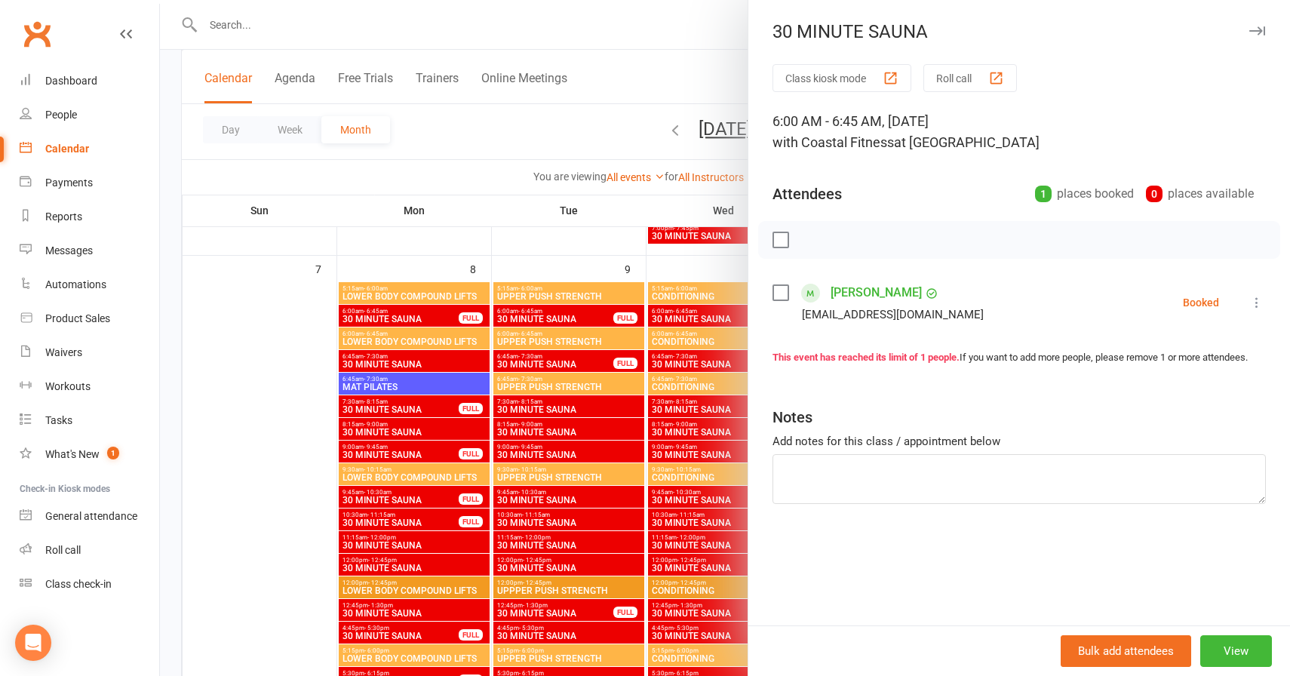
click at [1258, 31] on icon "button" at bounding box center [1257, 30] width 16 height 9
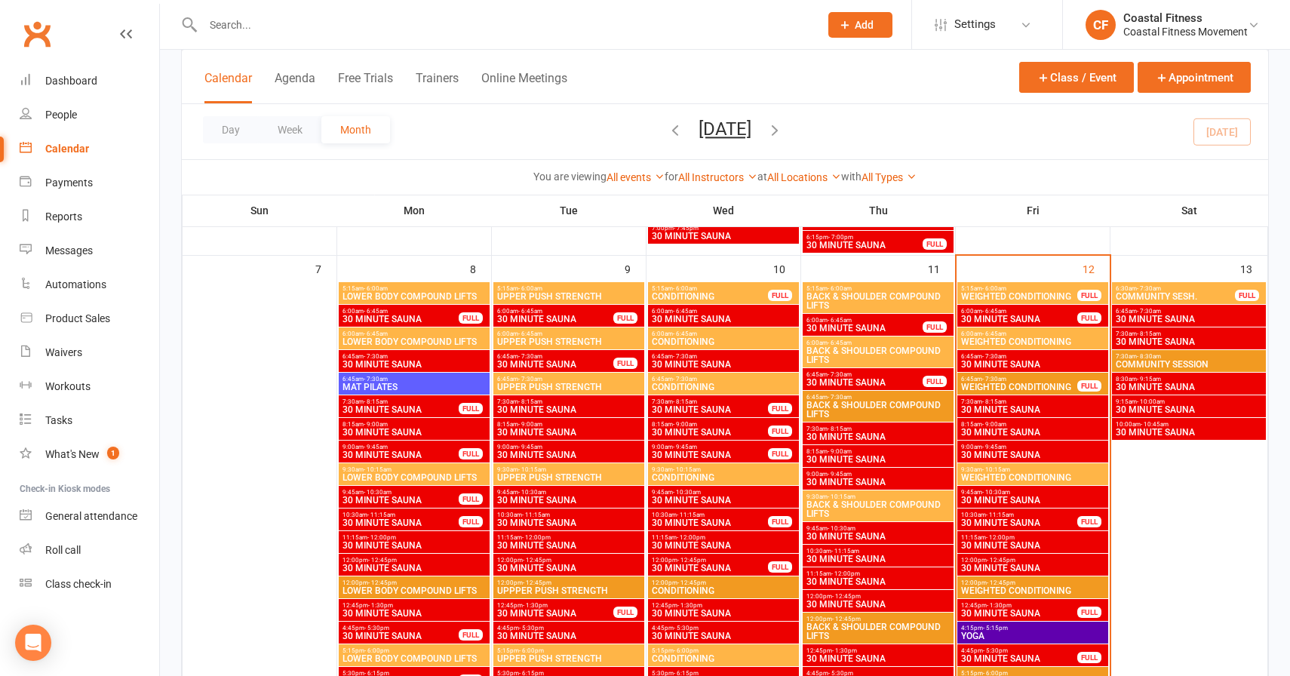
click at [585, 355] on span "6:45am - 7:30am" at bounding box center [555, 356] width 118 height 7
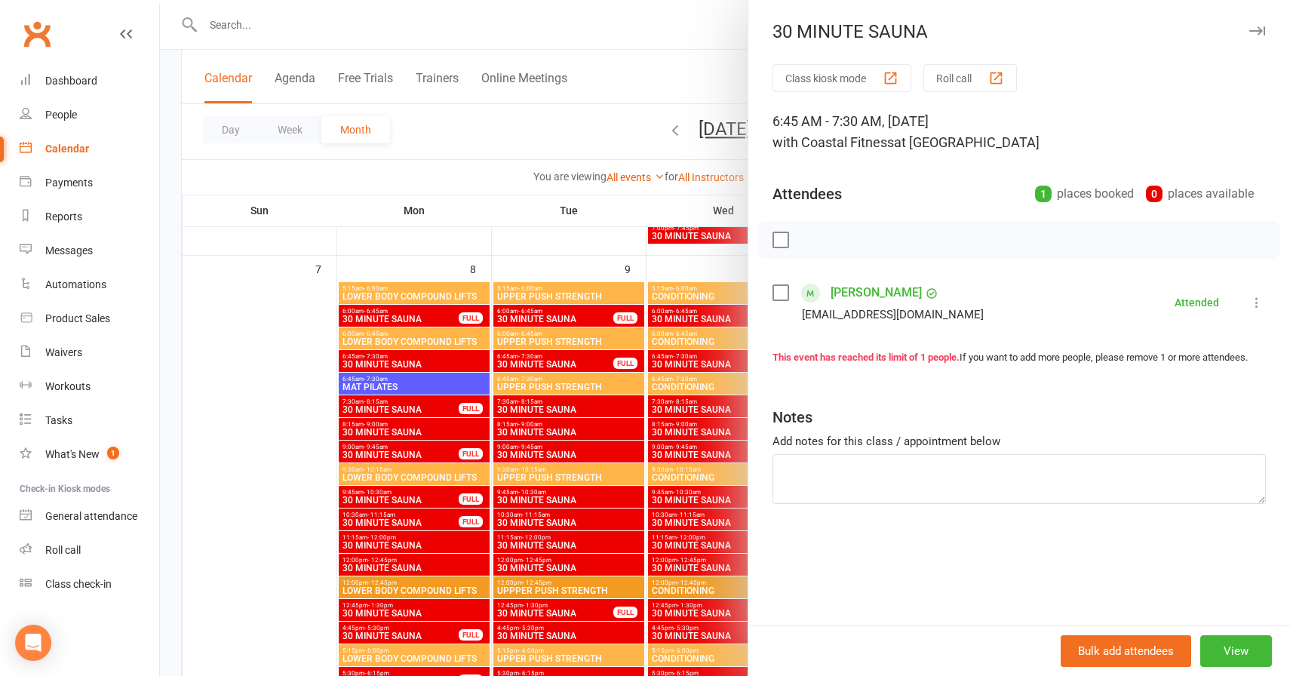
click at [1260, 29] on icon "button" at bounding box center [1257, 30] width 16 height 9
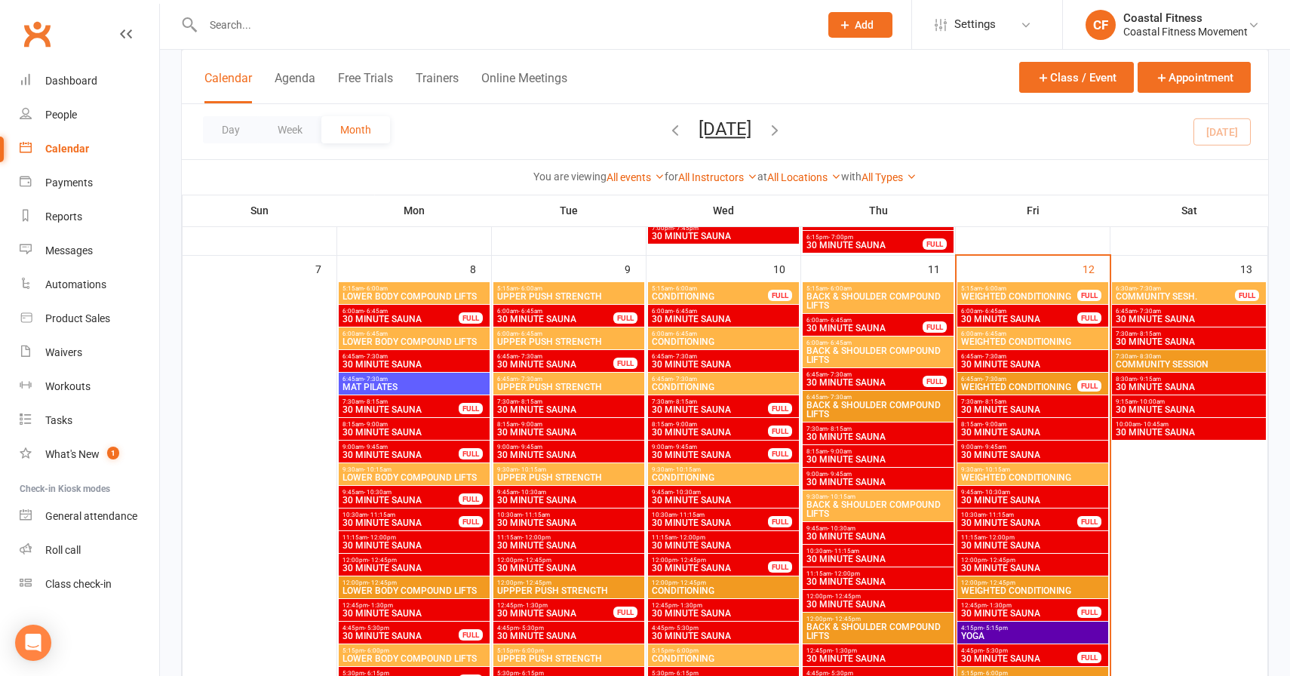
click at [578, 609] on span "30 MINUTE SAUNA" at bounding box center [555, 613] width 118 height 9
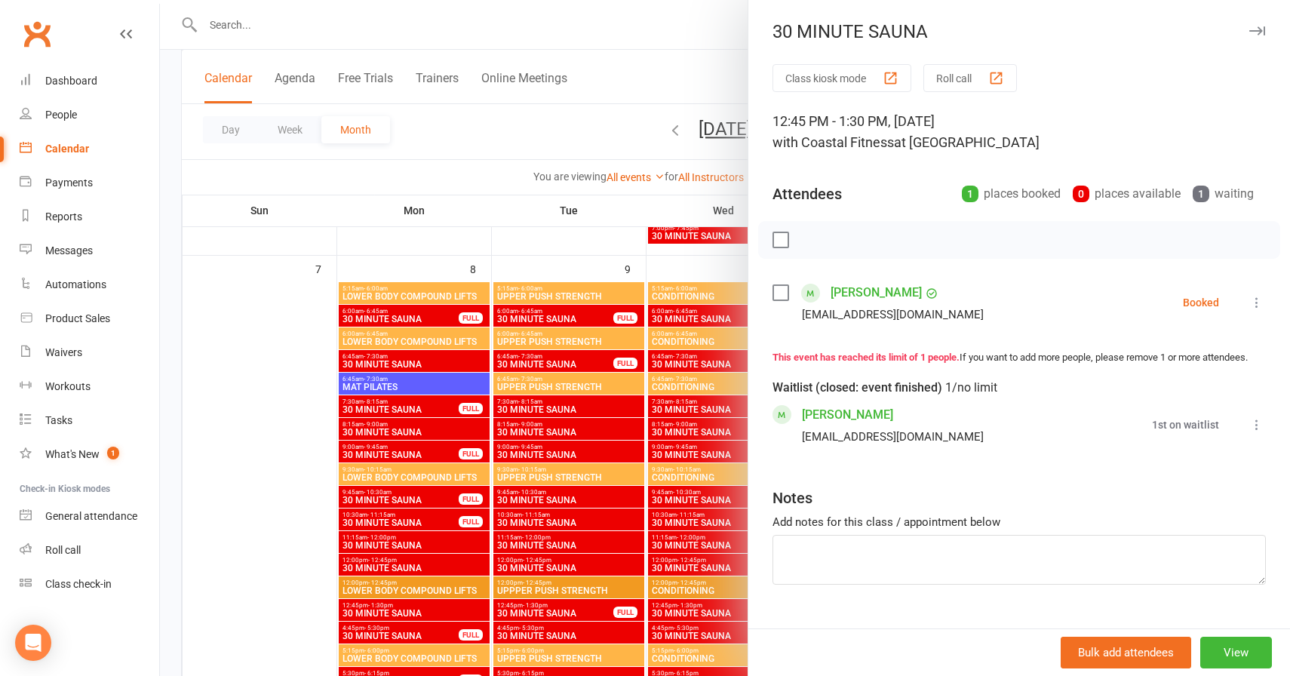
click at [1259, 34] on icon "button" at bounding box center [1257, 30] width 16 height 9
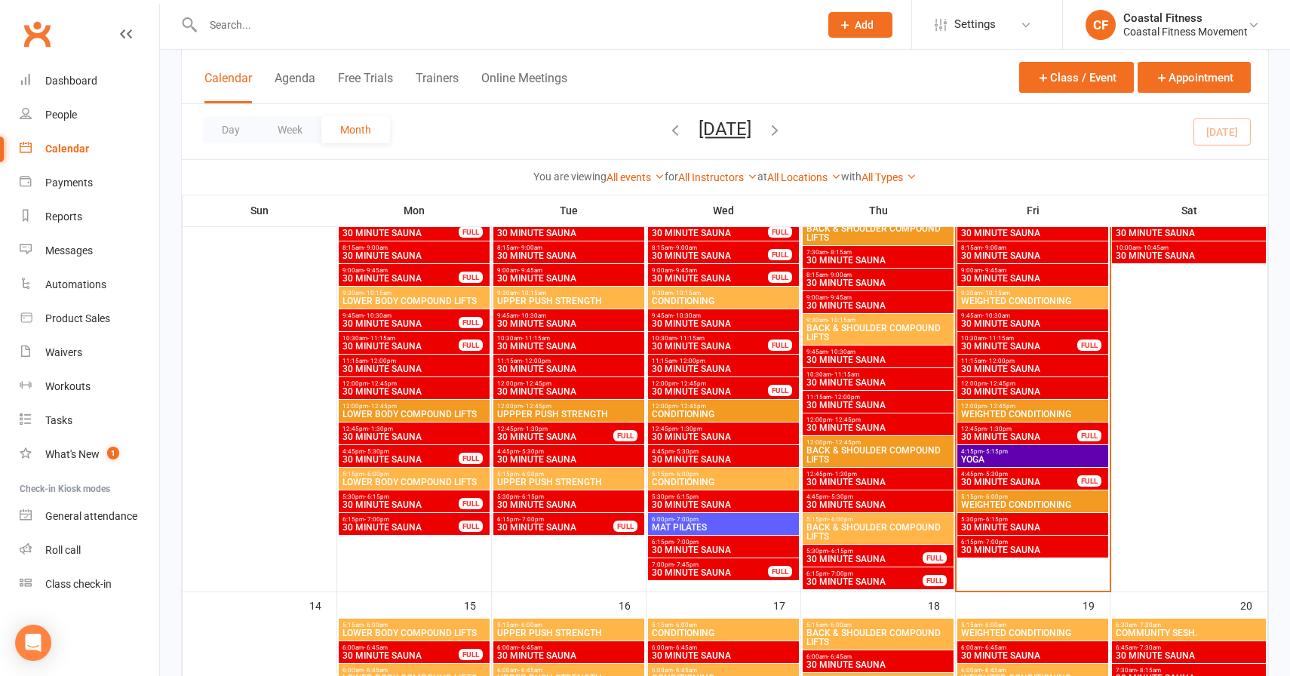
scroll to position [781, 0]
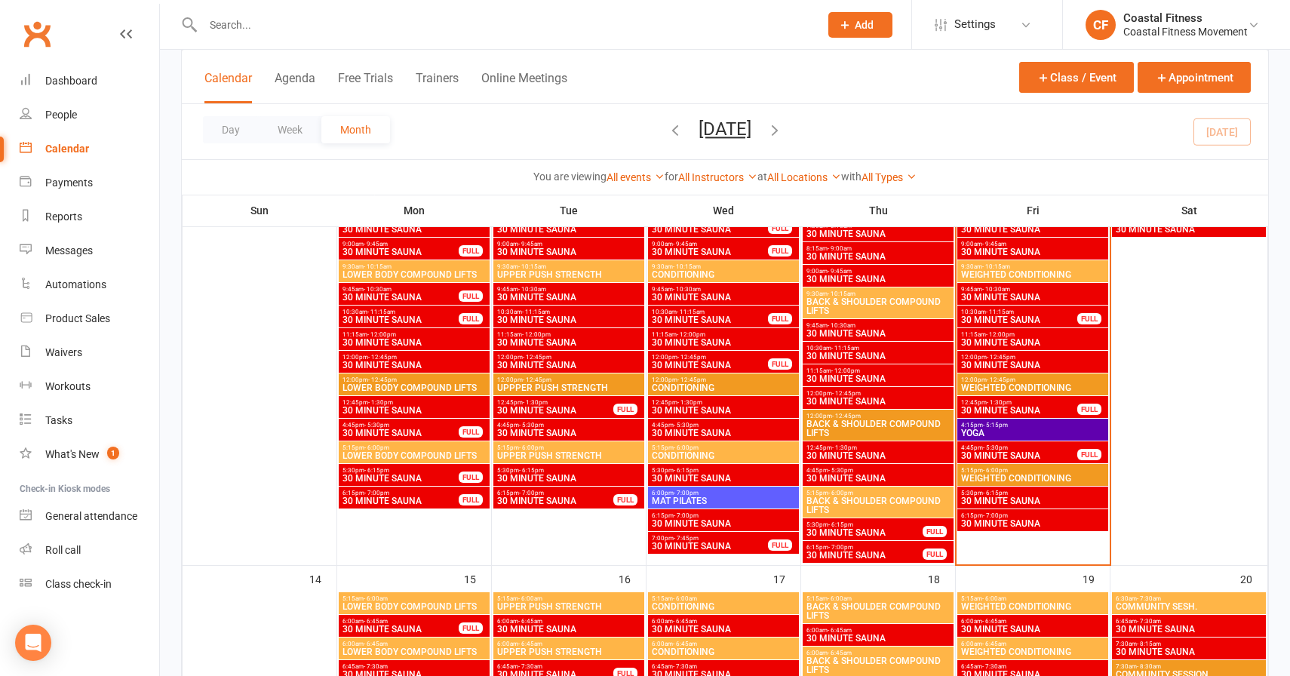
click at [557, 491] on span "6:15pm - 7:00pm" at bounding box center [555, 492] width 118 height 7
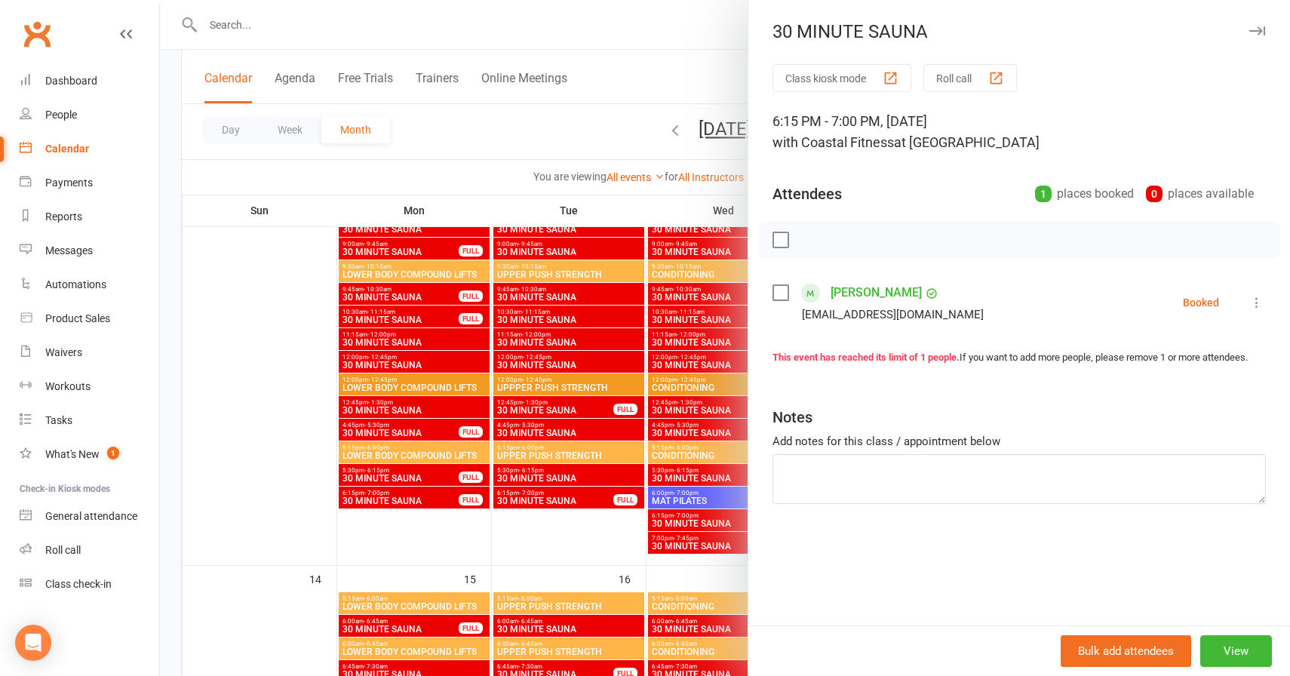
click at [1260, 29] on icon "button" at bounding box center [1257, 30] width 16 height 9
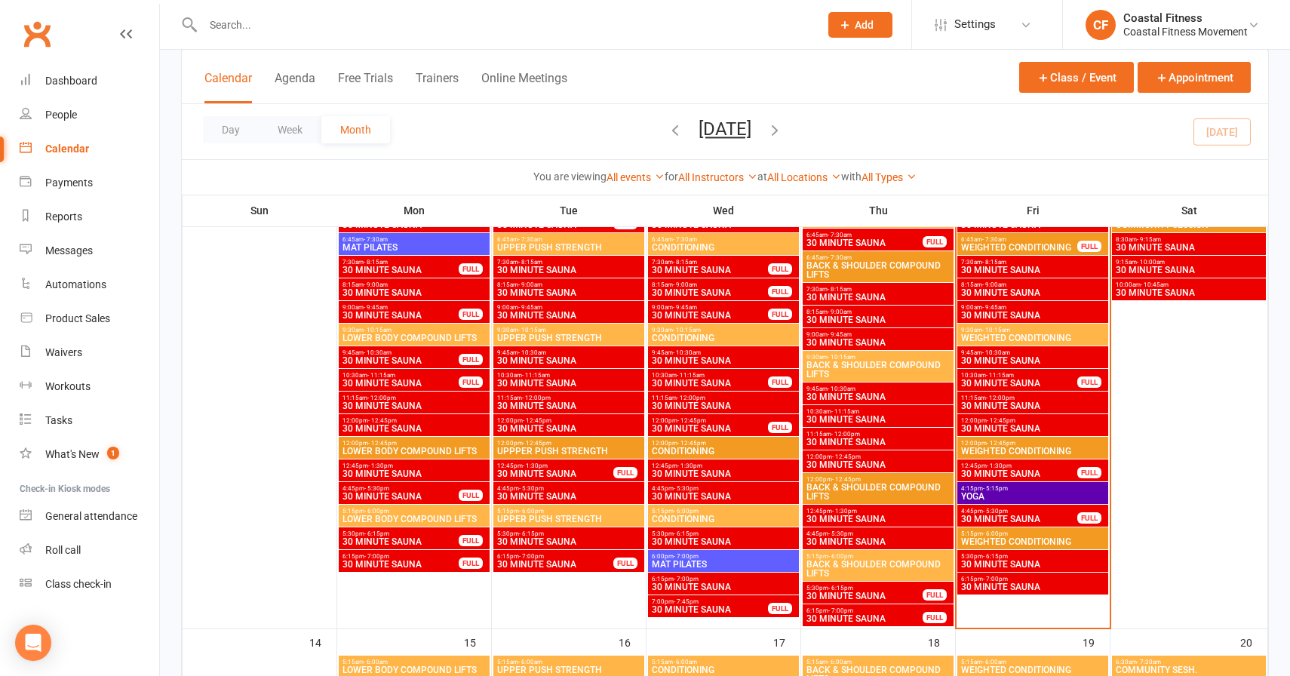
scroll to position [718, 0]
